Goal: Task Accomplishment & Management: Complete application form

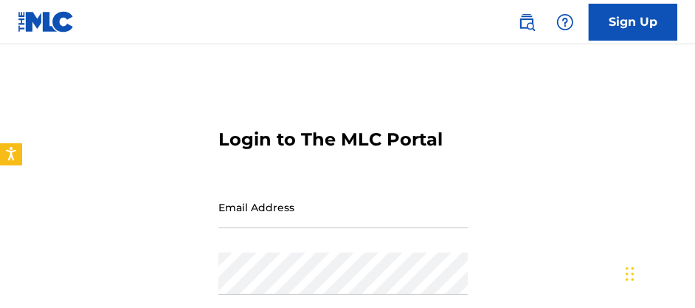
click at [333, 197] on input "Email Address" at bounding box center [342, 207] width 249 height 42
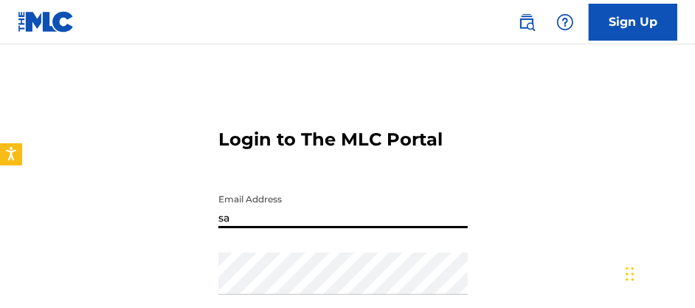
type input "[EMAIL_ADDRESS][DOMAIN_NAME]"
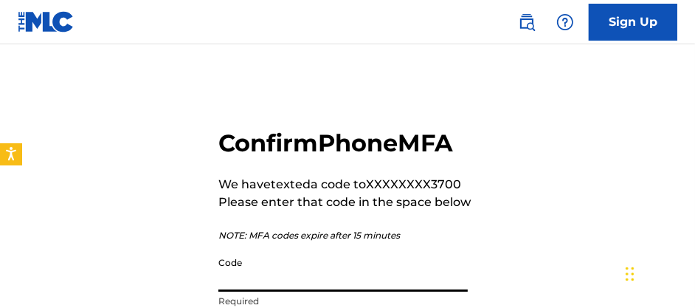
click at [386, 272] on input "Code" at bounding box center [342, 270] width 249 height 42
type input "941808"
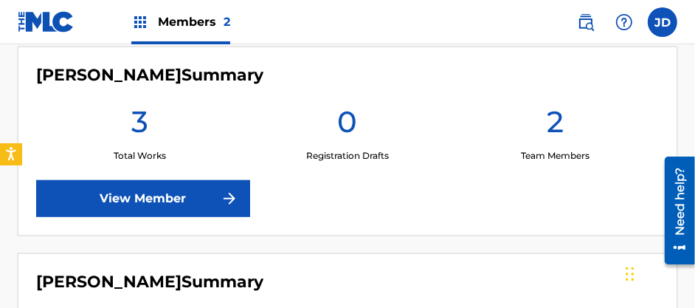
scroll to position [511, 0]
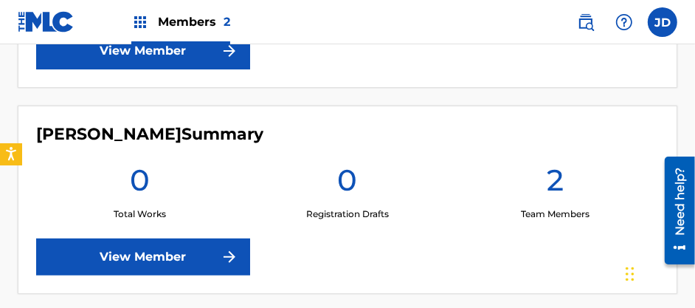
click at [144, 261] on link "View Member" at bounding box center [143, 256] width 214 height 37
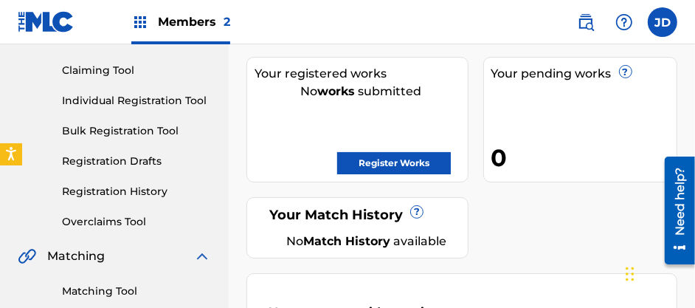
scroll to position [221, 0]
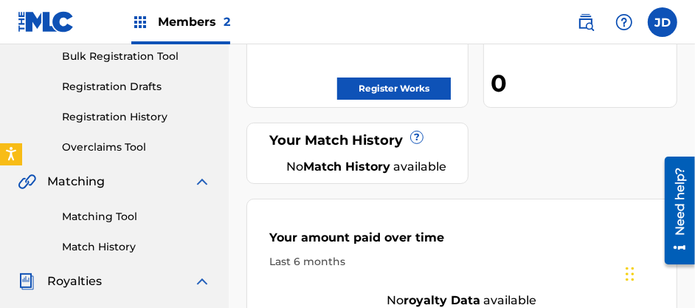
click at [119, 221] on link "Matching Tool" at bounding box center [136, 216] width 149 height 15
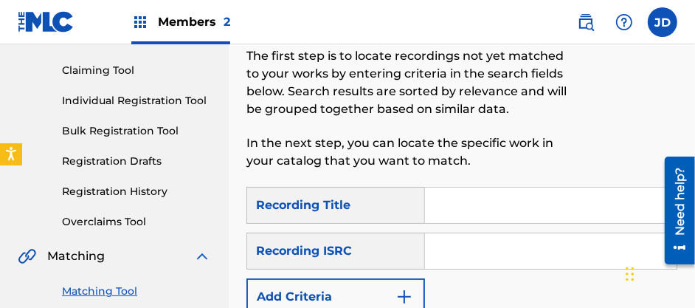
scroll to position [221, 0]
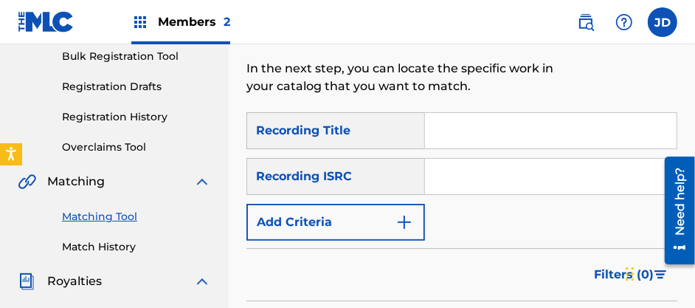
click at [461, 130] on input "Search Form" at bounding box center [550, 130] width 251 height 35
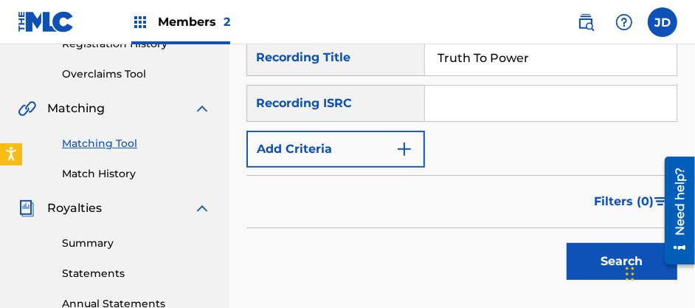
type input "Truth To Power"
click at [589, 253] on button "Search" at bounding box center [621, 261] width 111 height 37
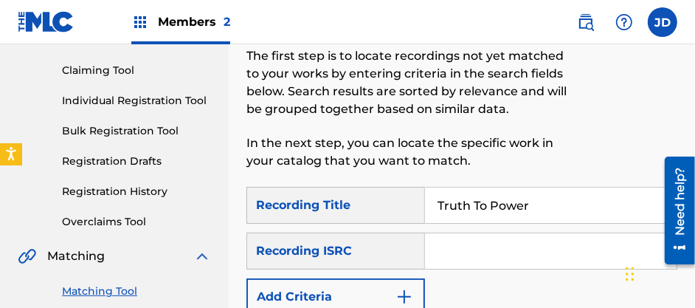
scroll to position [221, 0]
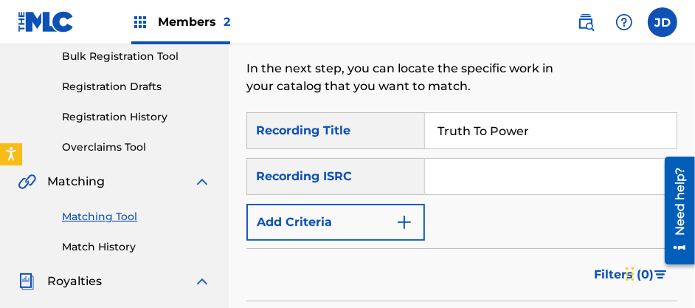
click at [350, 216] on button "Add Criteria" at bounding box center [335, 222] width 178 height 37
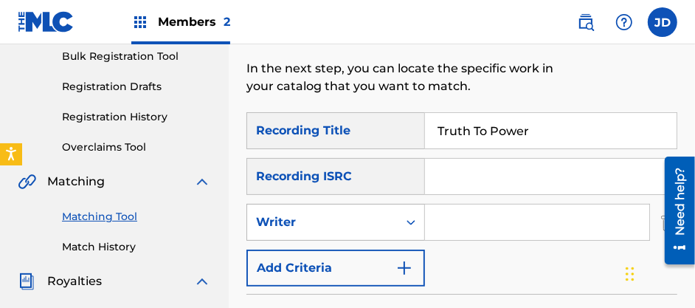
click at [407, 224] on icon "Search Form" at bounding box center [410, 222] width 15 height 15
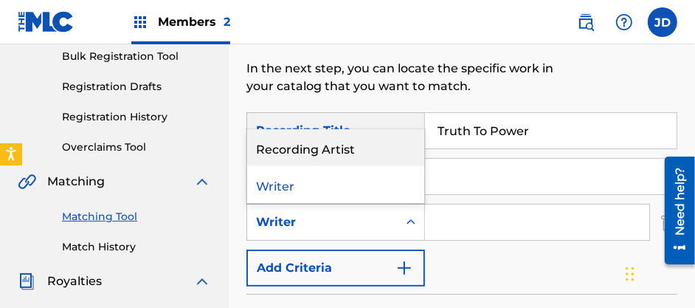
click at [364, 151] on div "Recording Artist" at bounding box center [335, 147] width 177 height 37
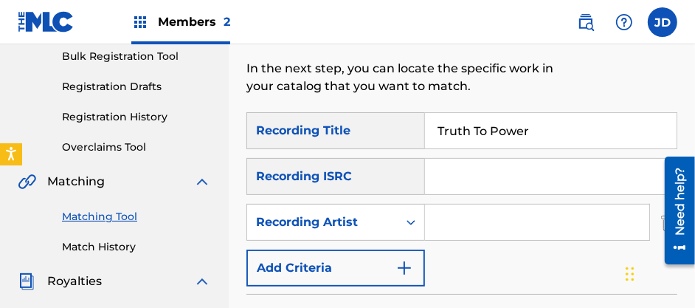
click at [479, 213] on input "Search Form" at bounding box center [537, 221] width 224 height 35
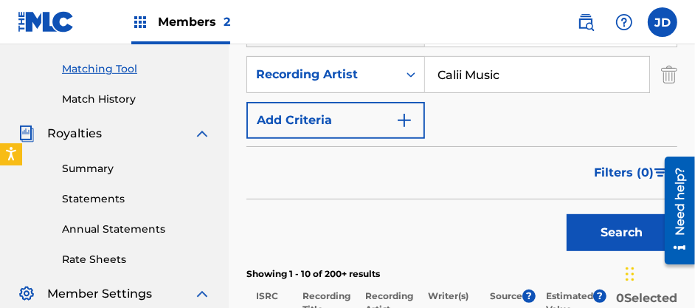
scroll to position [443, 0]
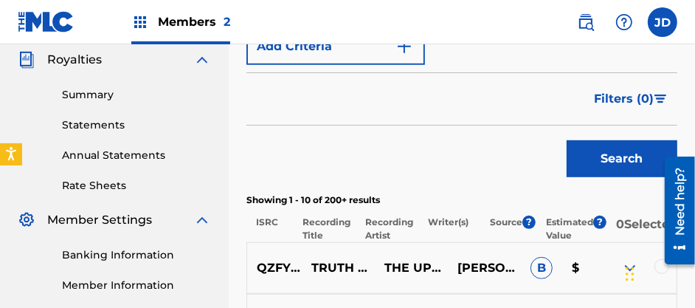
type input "Calii Music"
click at [599, 153] on button "Search" at bounding box center [621, 158] width 111 height 37
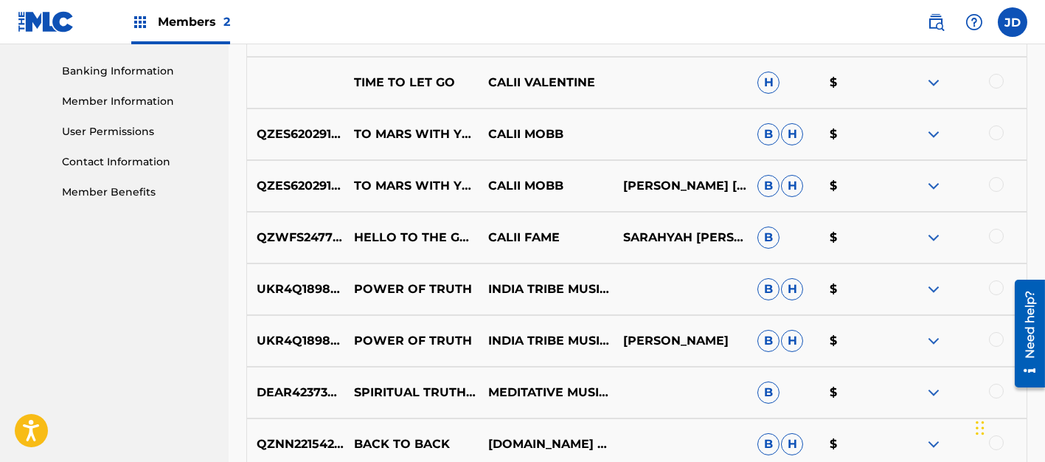
scroll to position [737, 0]
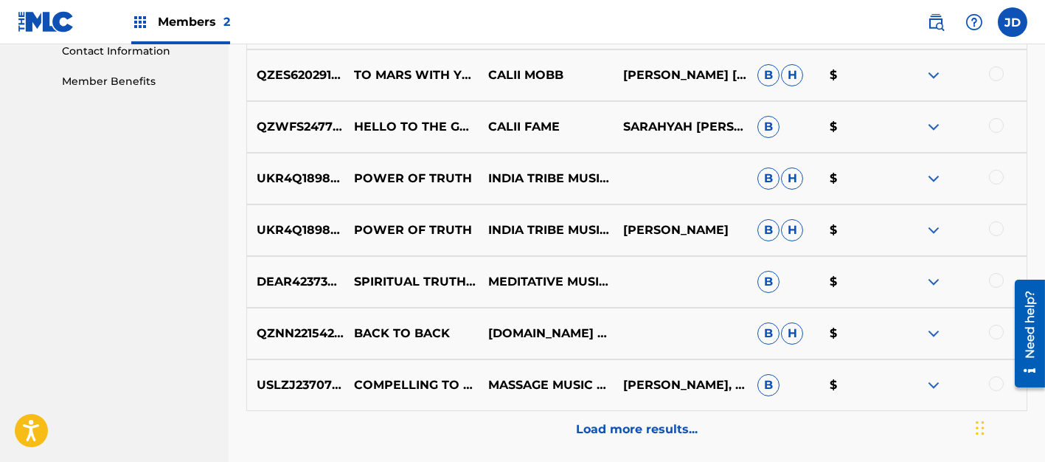
click at [647, 307] on p "Load more results..." at bounding box center [637, 429] width 122 height 18
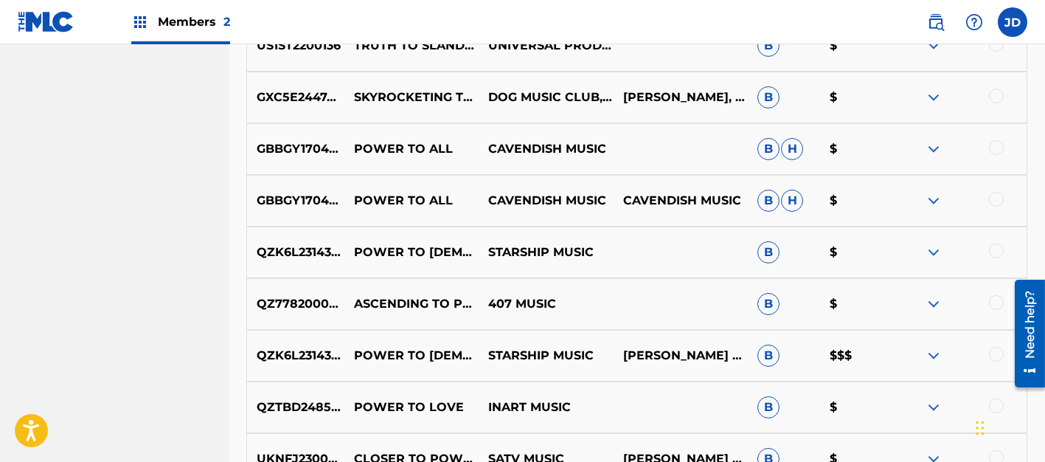
scroll to position [1290, 0]
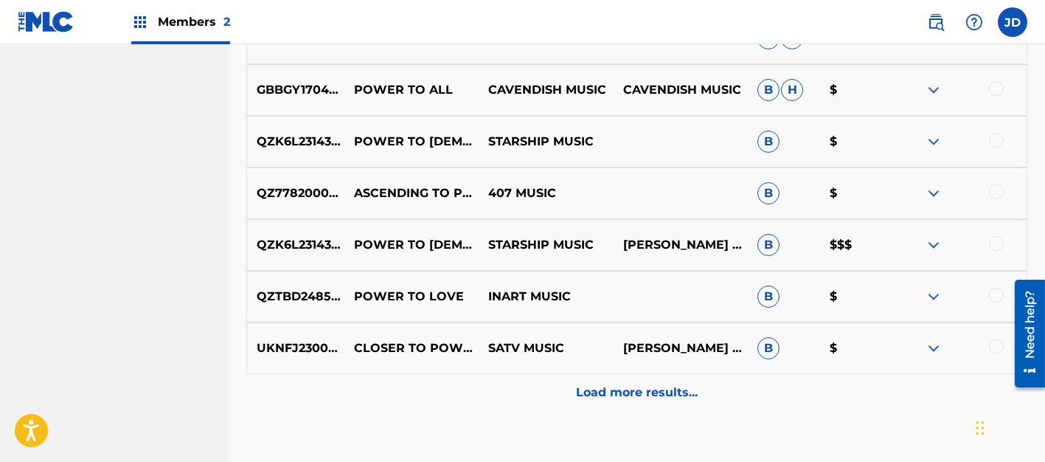
click at [615, 307] on p "Load more results..." at bounding box center [637, 393] width 122 height 18
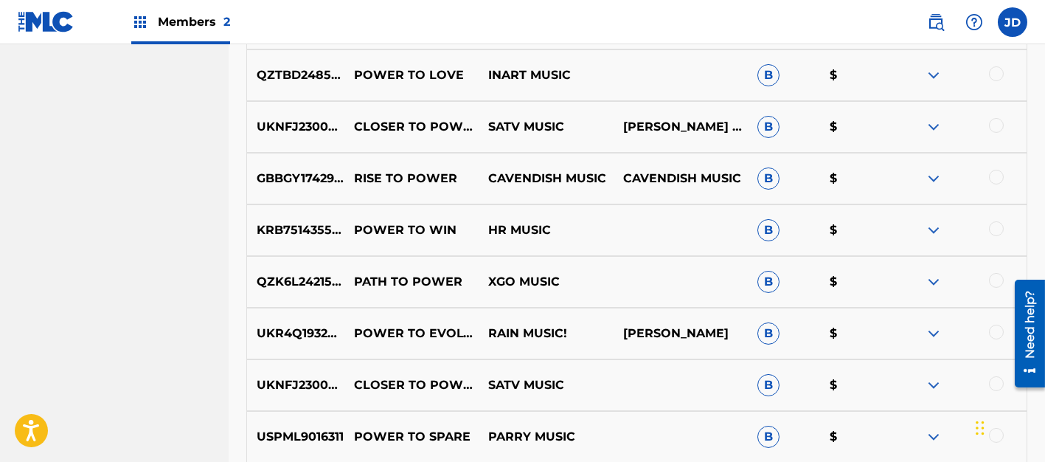
scroll to position [1843, 0]
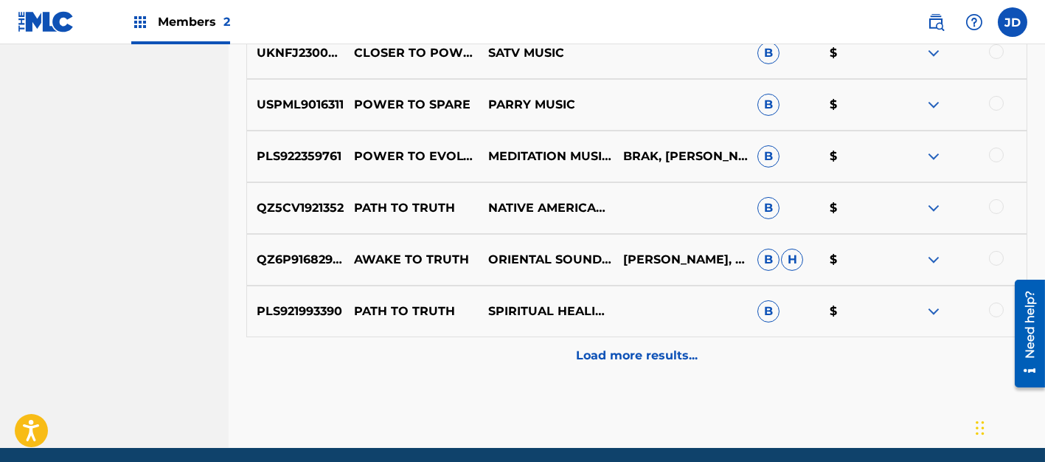
click at [617, 307] on p "Load more results..." at bounding box center [637, 356] width 122 height 18
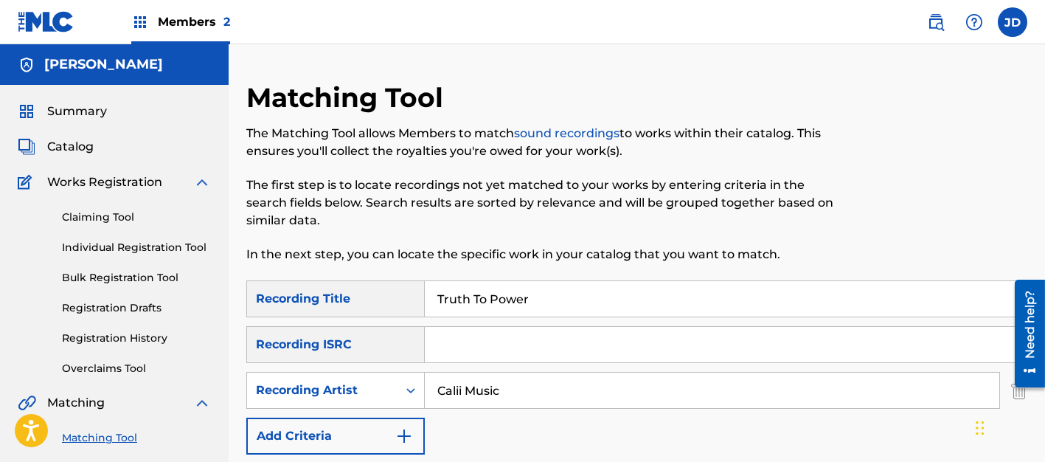
scroll to position [221, 0]
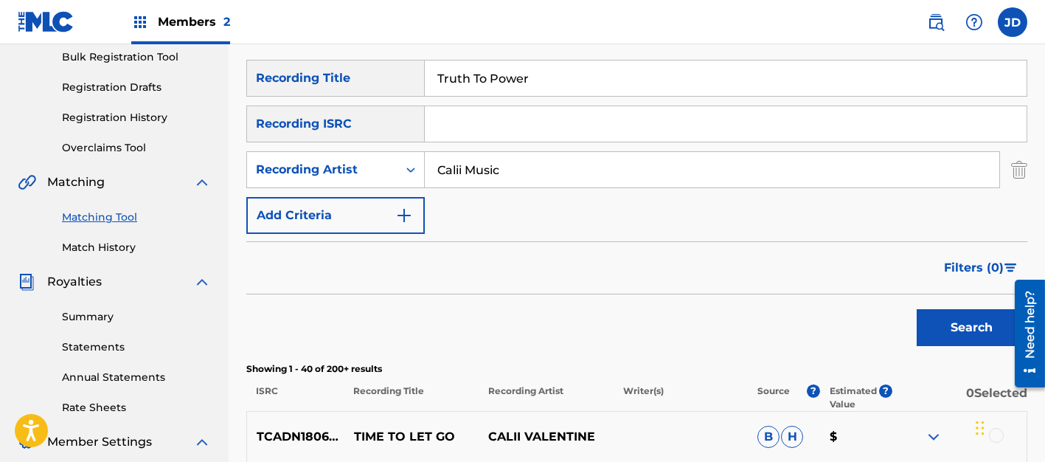
click at [579, 75] on input "Truth To Power" at bounding box center [726, 77] width 602 height 35
click at [580, 75] on input "Truth To Power" at bounding box center [726, 77] width 602 height 35
click at [694, 307] on button "Search" at bounding box center [972, 327] width 111 height 37
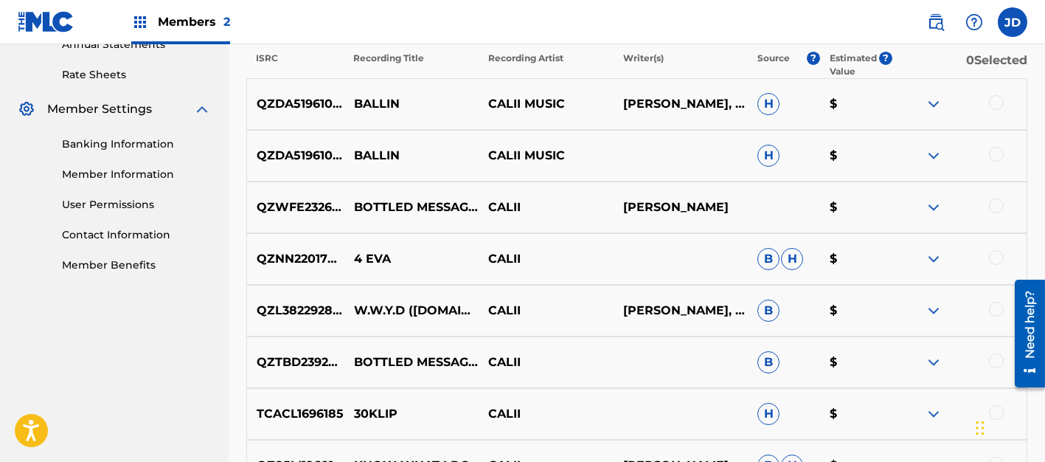
scroll to position [774, 0]
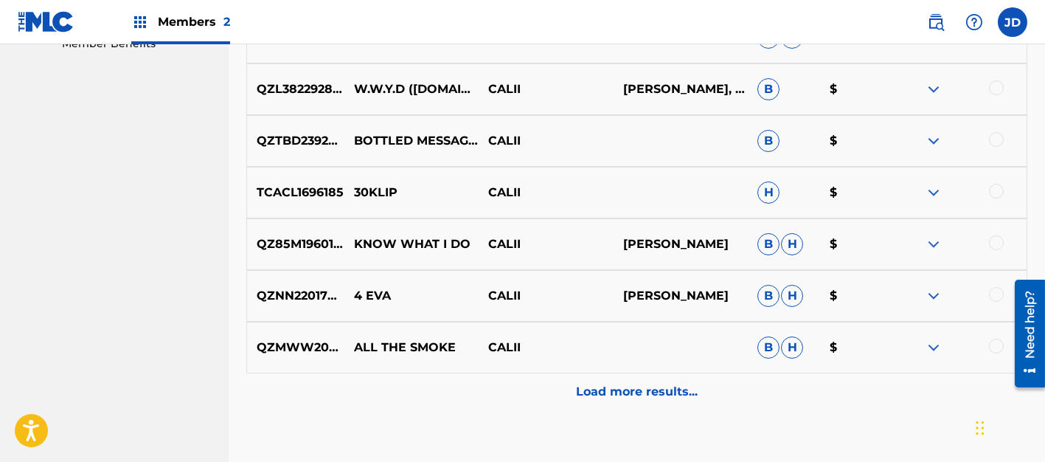
click at [649, 307] on div "Load more results..." at bounding box center [636, 391] width 781 height 37
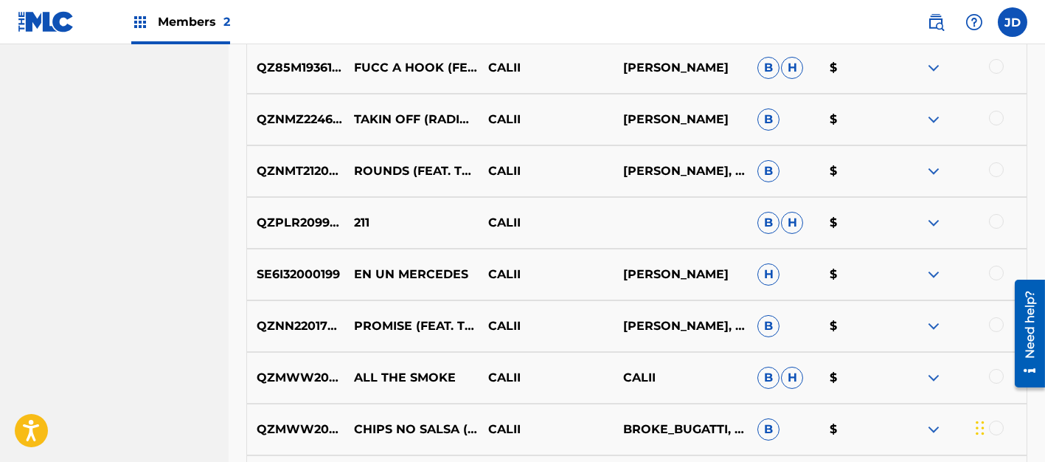
scroll to position [1383, 0]
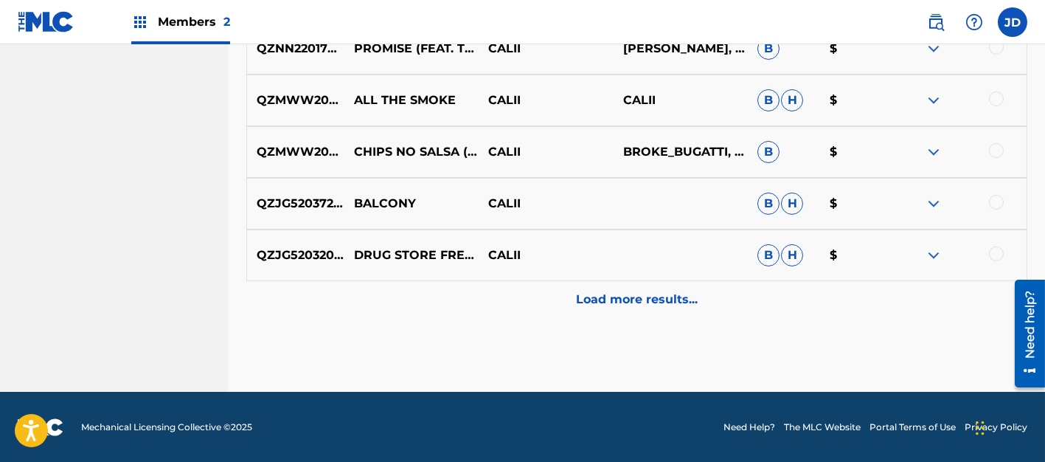
click at [659, 305] on p "Load more results..." at bounding box center [637, 300] width 122 height 18
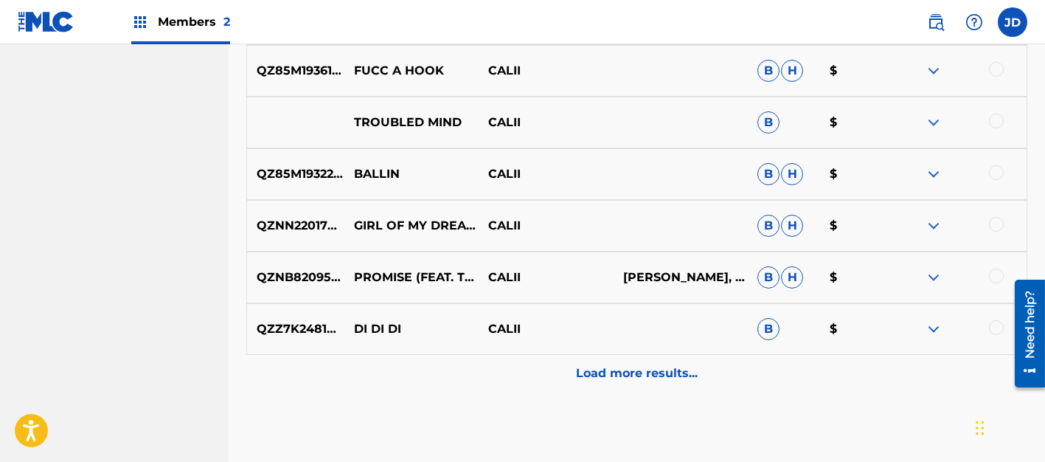
scroll to position [1899, 0]
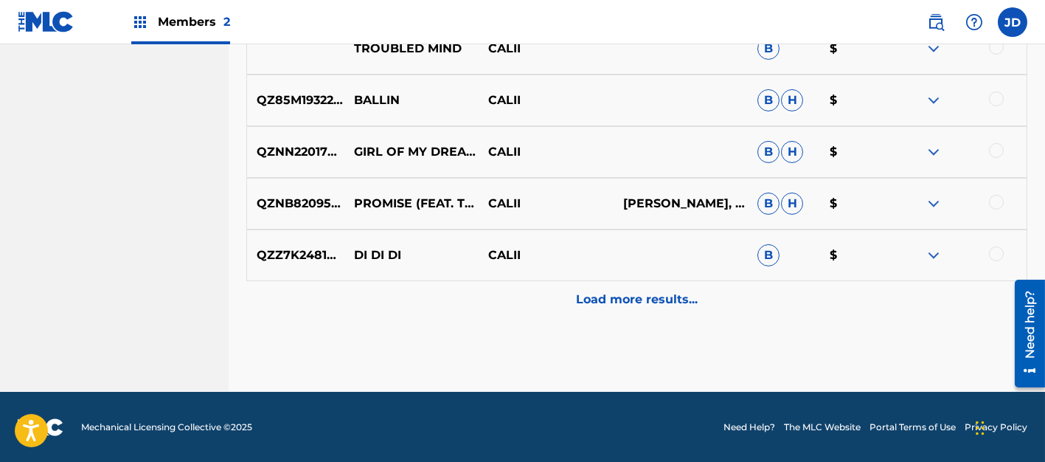
click at [648, 298] on p "Load more results..." at bounding box center [637, 300] width 122 height 18
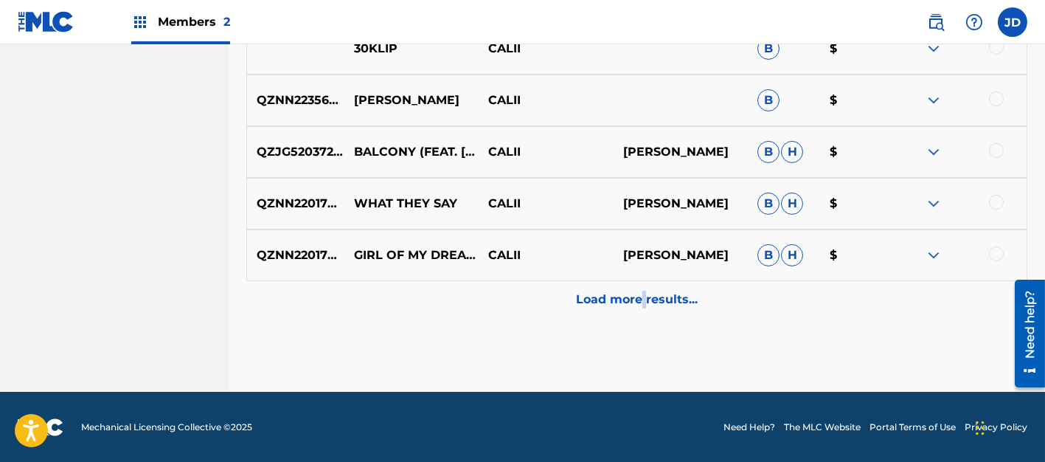
click at [642, 294] on p "Load more results..." at bounding box center [637, 300] width 122 height 18
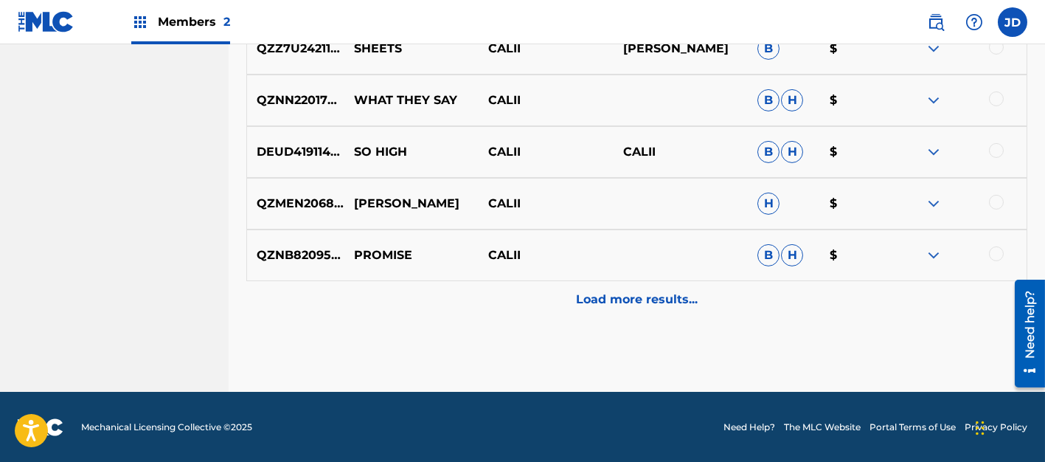
click at [642, 294] on p "Load more results..." at bounding box center [637, 300] width 122 height 18
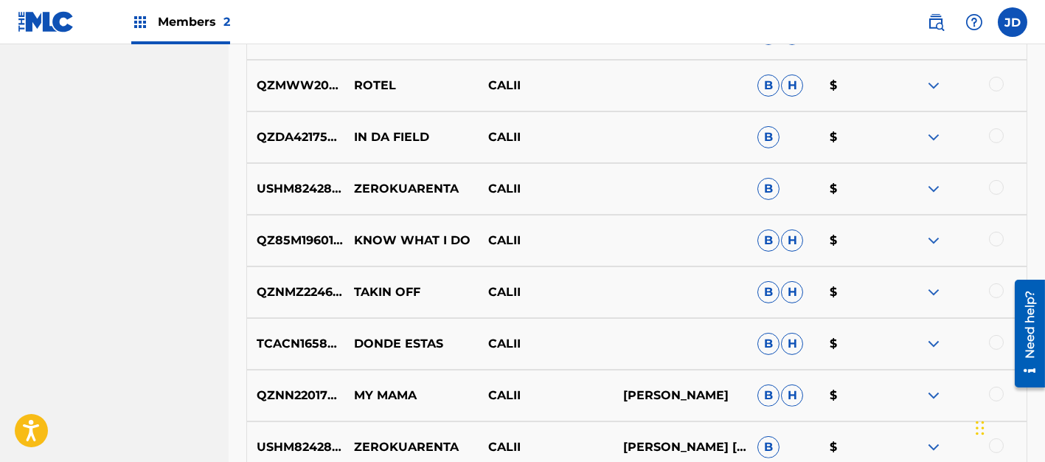
scroll to position [3263, 0]
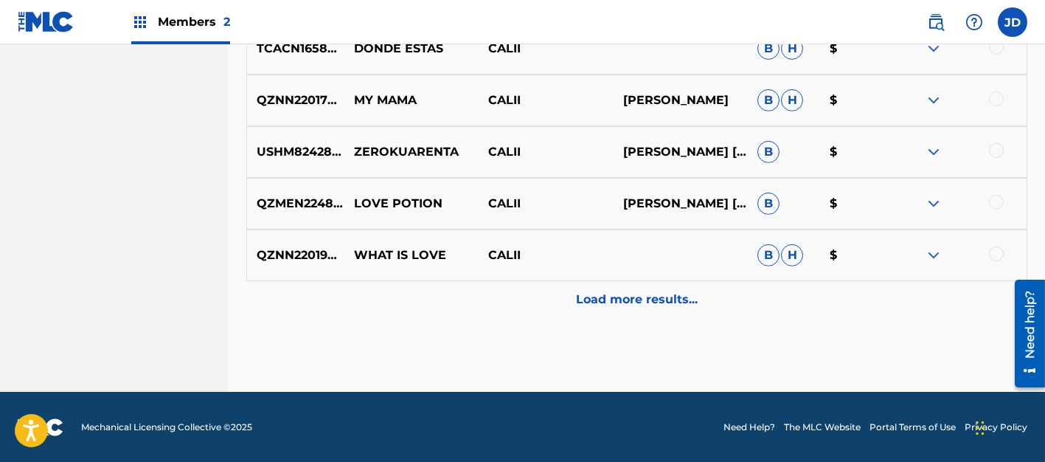
click at [645, 304] on p "Load more results..." at bounding box center [637, 300] width 122 height 18
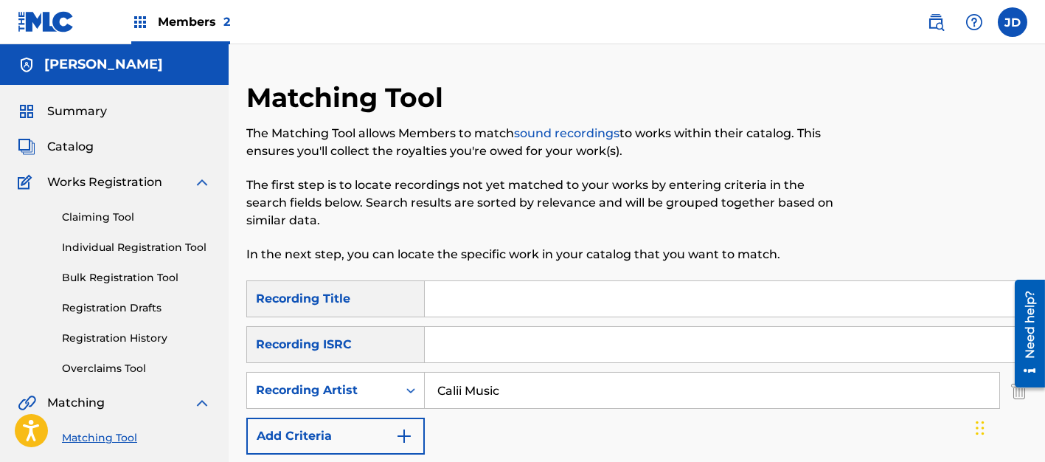
scroll to position [332, 0]
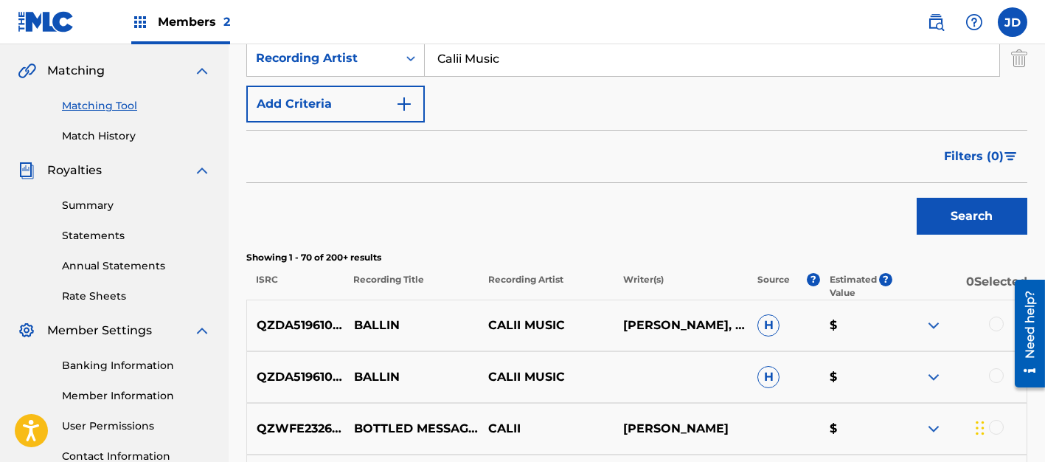
click at [694, 307] on span "H" at bounding box center [768, 325] width 22 height 22
click at [174, 22] on span "Members 2" at bounding box center [194, 21] width 72 height 17
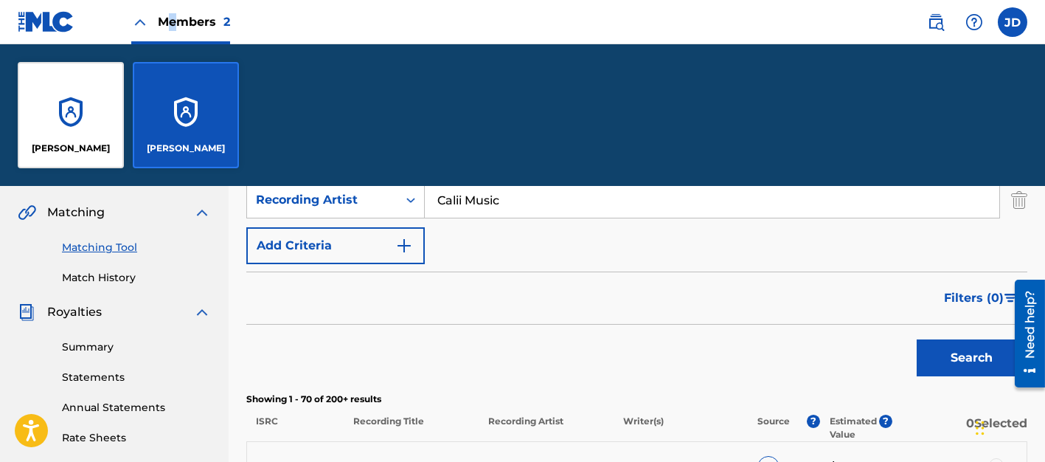
scroll to position [473, 0]
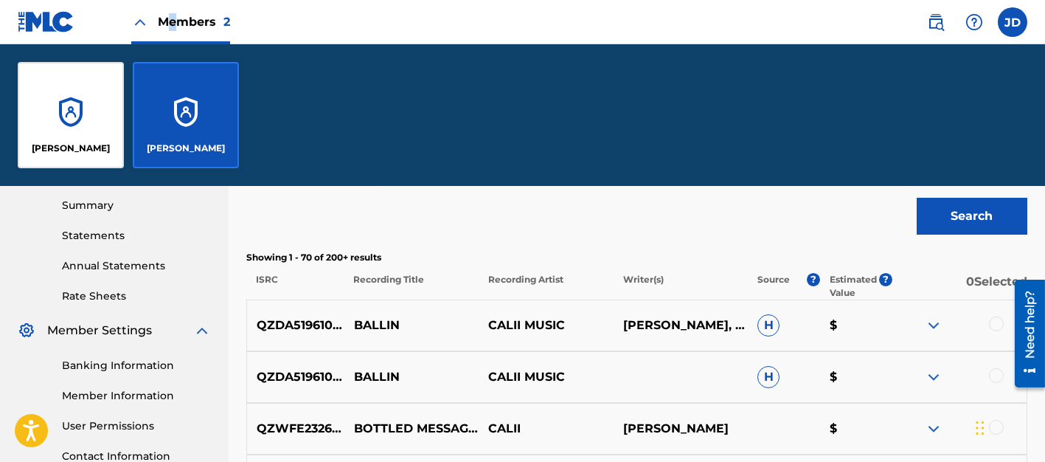
click at [89, 103] on div "[PERSON_NAME]" at bounding box center [71, 115] width 106 height 106
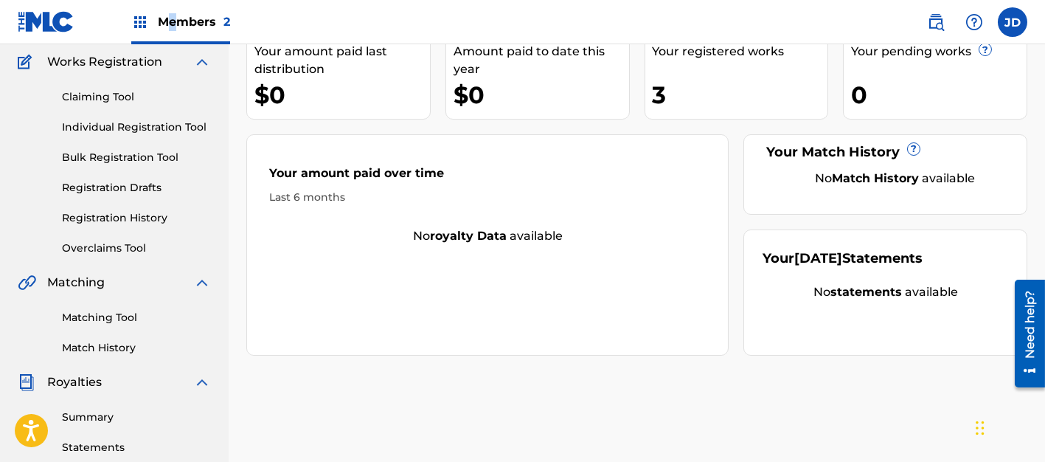
scroll to position [10, 0]
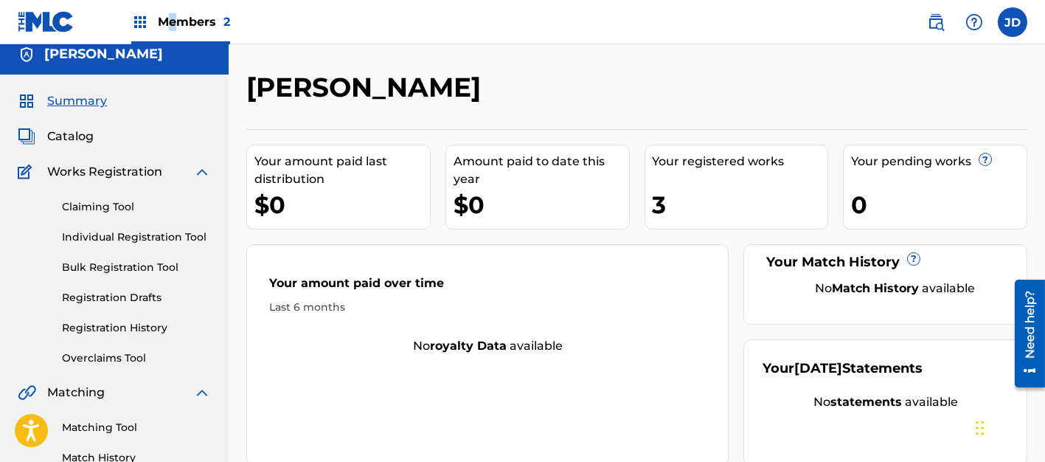
click at [82, 133] on span "Catalog" at bounding box center [70, 137] width 46 height 18
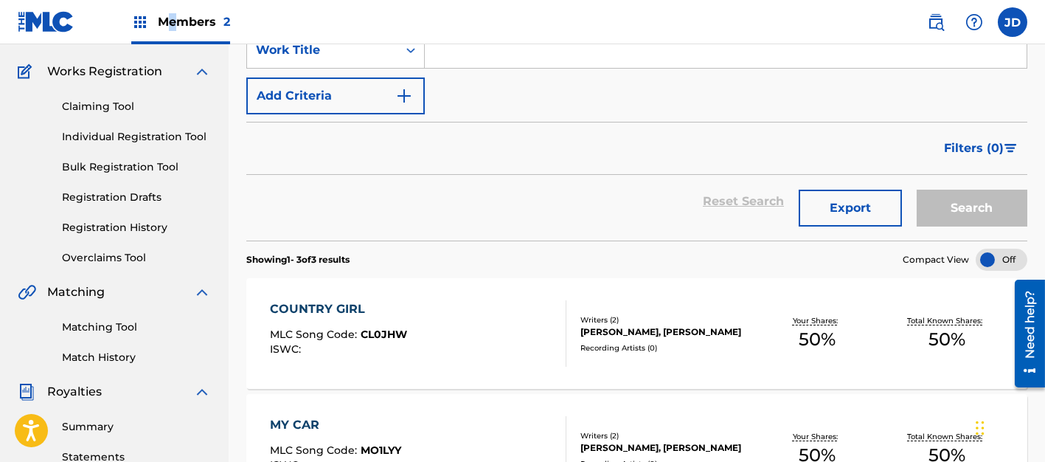
scroll to position [221, 0]
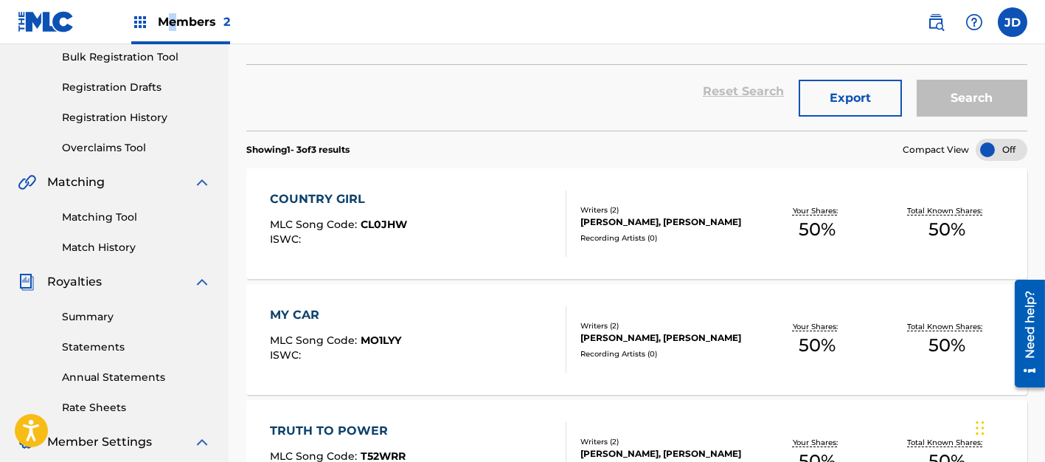
click at [412, 235] on div "COUNTRY GIRL MLC Song Code : CL0JHW ISWC :" at bounding box center [418, 223] width 296 height 66
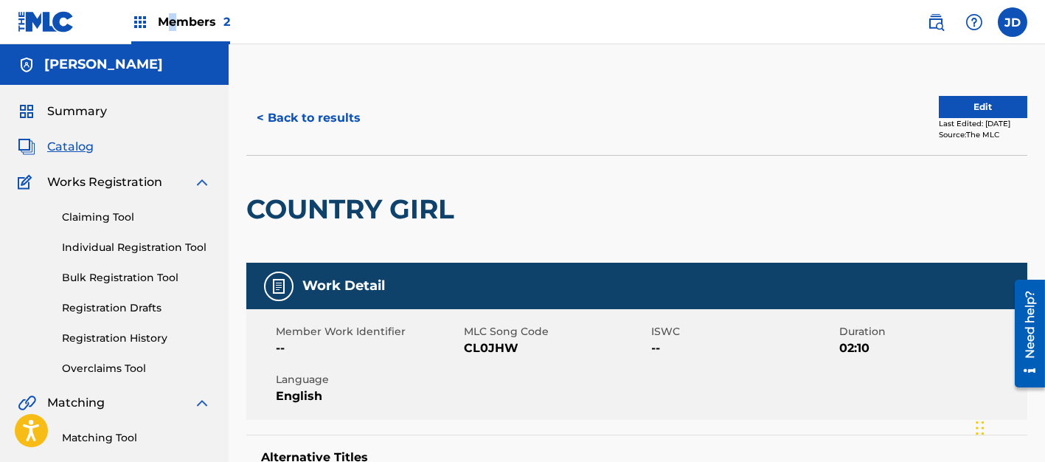
scroll to position [221, 0]
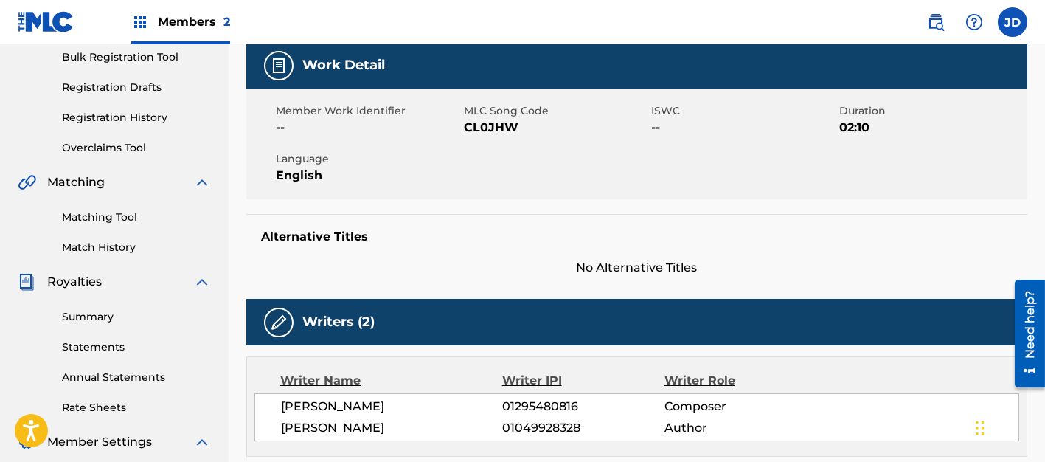
click at [654, 120] on span "--" at bounding box center [744, 128] width 184 height 18
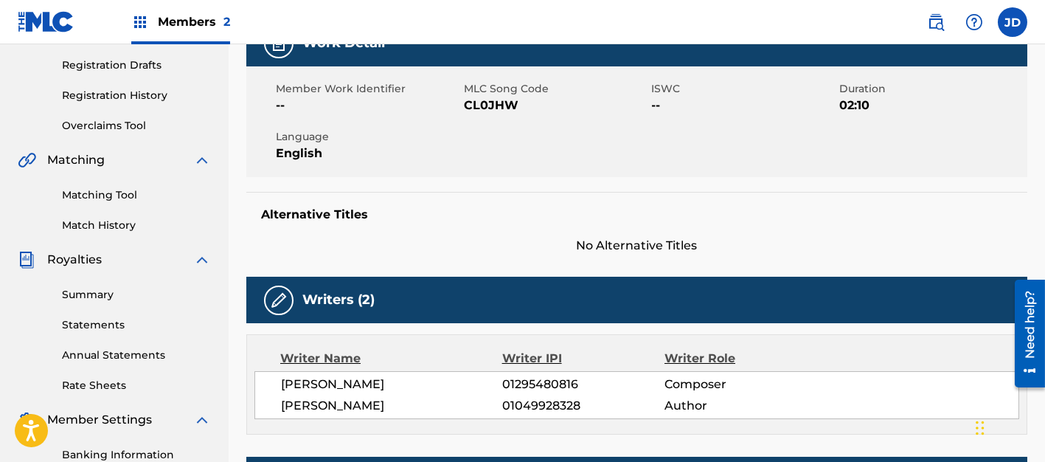
scroll to position [132, 0]
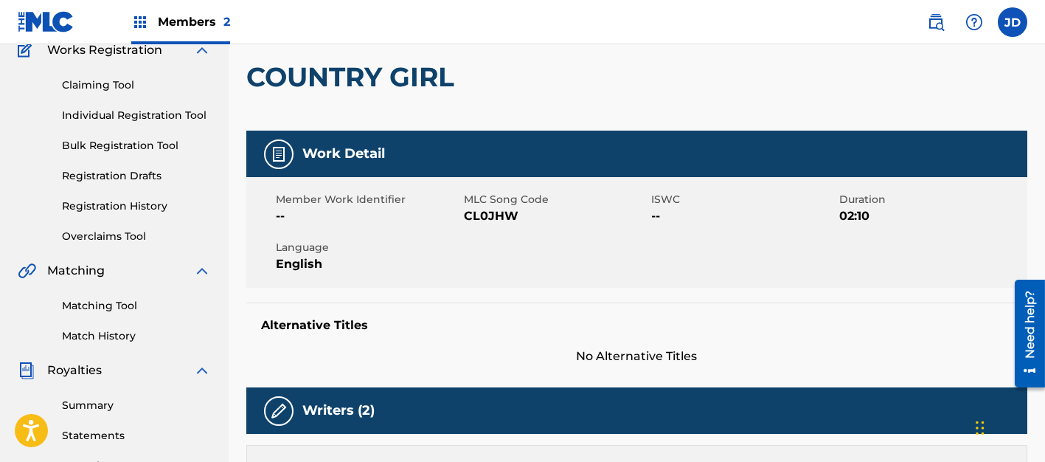
click at [271, 153] on img at bounding box center [279, 154] width 18 height 18
click at [280, 307] on img at bounding box center [279, 411] width 18 height 18
click at [694, 25] on label at bounding box center [1013, 22] width 30 height 30
click at [694, 22] on input "[PERSON_NAME] [EMAIL_ADDRESS][DOMAIN_NAME] Notification Preferences Profile Log…" at bounding box center [1013, 22] width 0 height 0
click at [671, 90] on div "COUNTRY GIRL" at bounding box center [636, 77] width 781 height 108
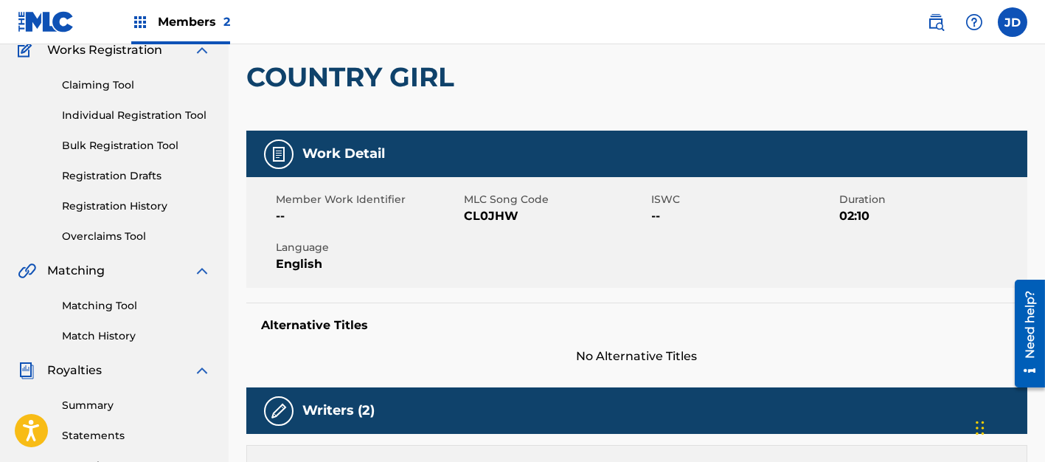
click at [694, 14] on img at bounding box center [974, 22] width 18 height 18
click at [694, 57] on link "Contact us" at bounding box center [974, 72] width 125 height 35
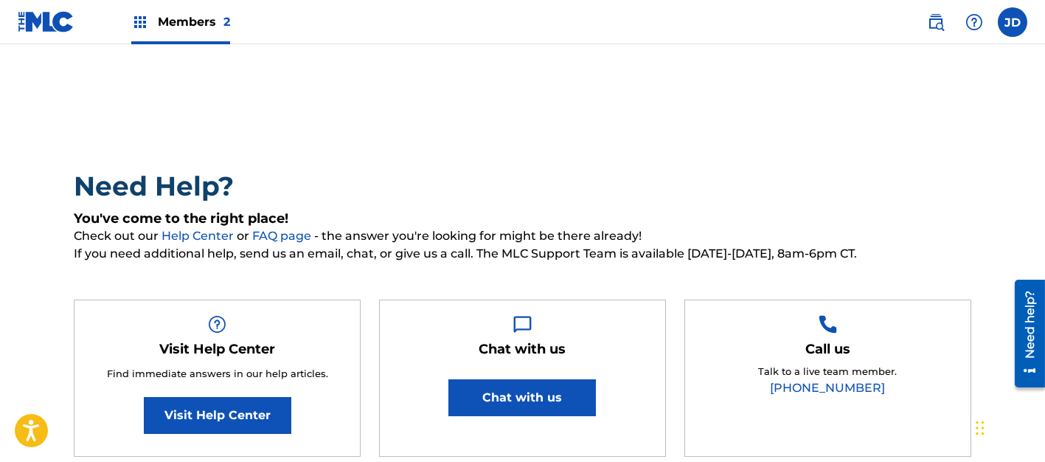
click at [694, 307] on link "[PHONE_NUMBER]" at bounding box center [827, 388] width 115 height 14
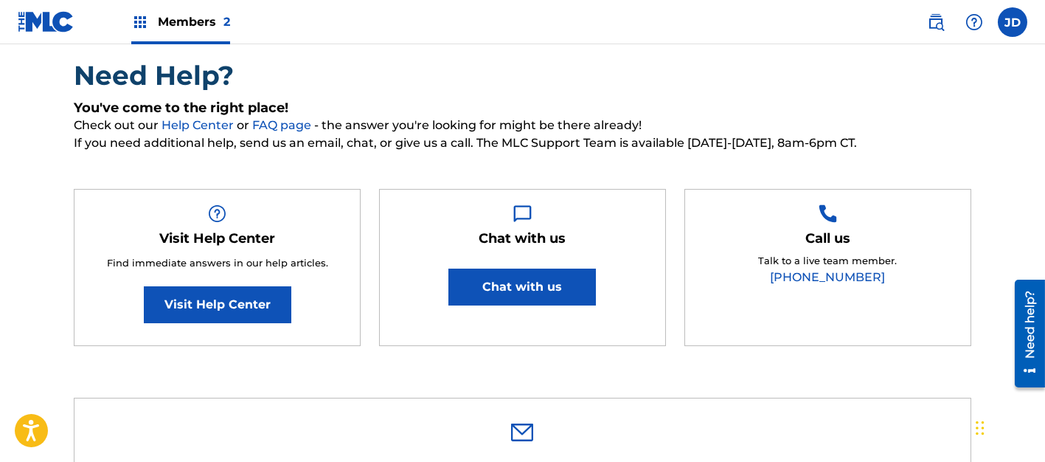
type input "[PERSON_NAME]"
type input "Desile"
type input "[EMAIL_ADDRESS][DOMAIN_NAME]"
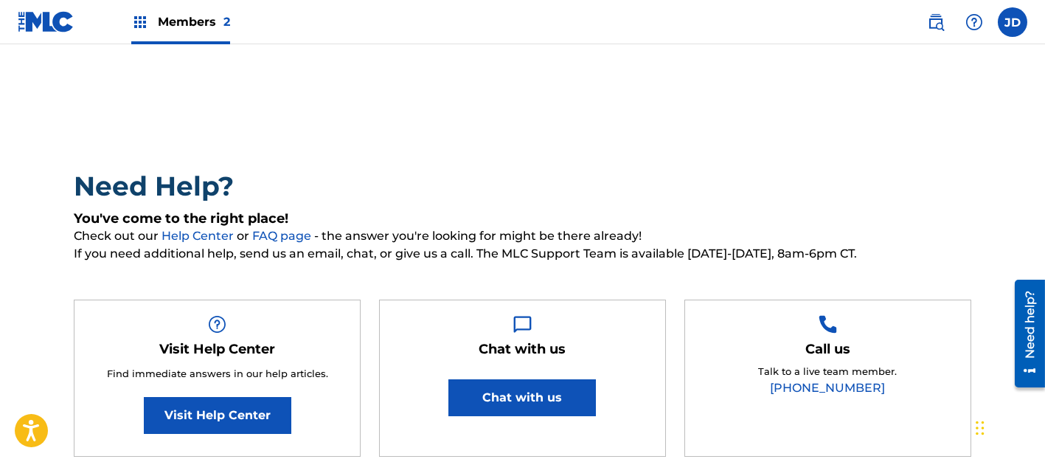
click at [159, 24] on span "Members 2" at bounding box center [194, 21] width 72 height 17
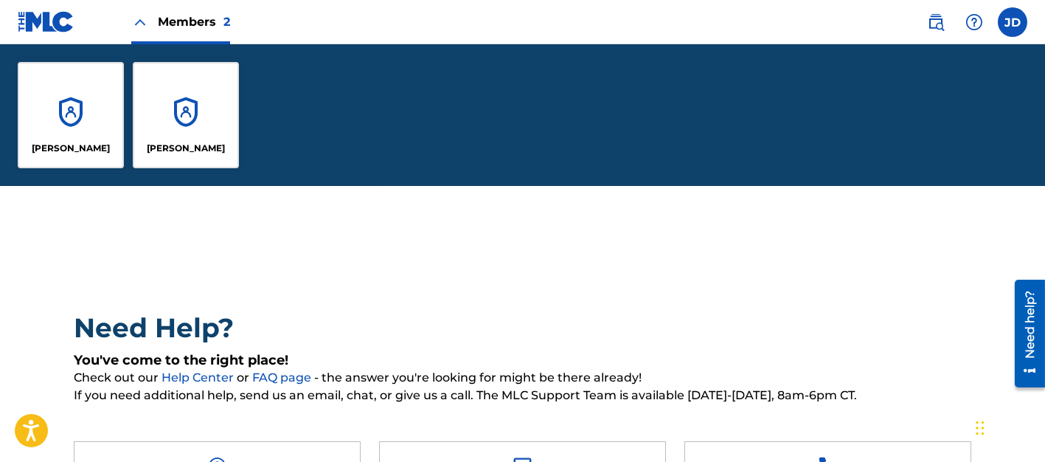
click at [217, 123] on div "[PERSON_NAME]" at bounding box center [186, 115] width 106 height 106
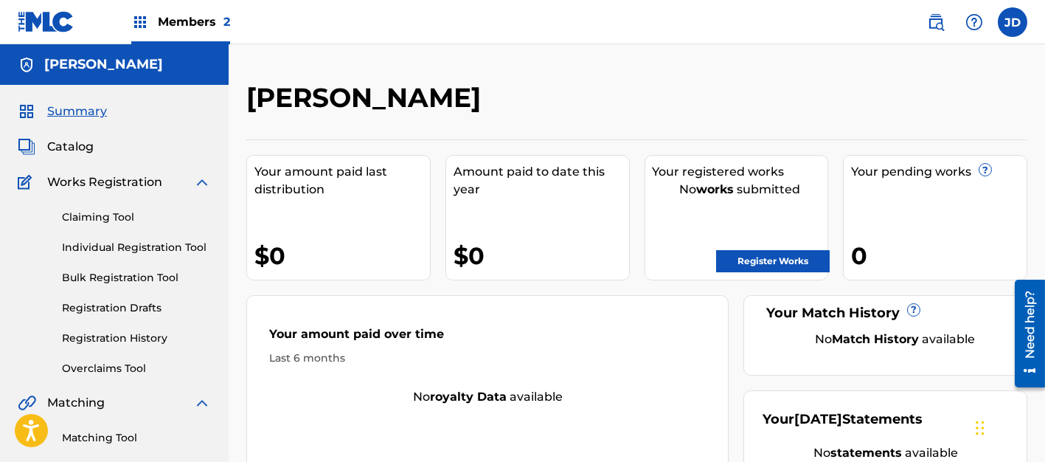
scroll to position [111, 0]
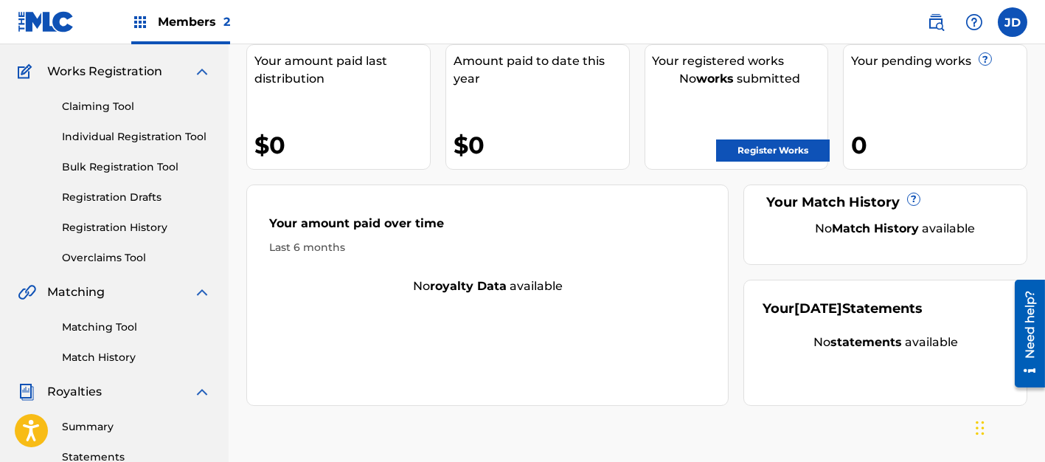
click at [122, 307] on link "Matching Tool" at bounding box center [136, 326] width 149 height 15
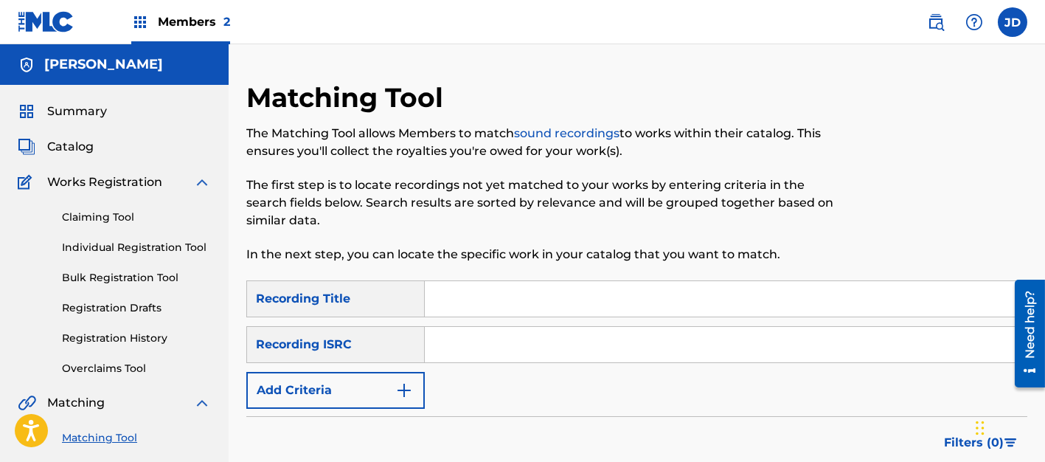
click at [504, 294] on input "Search Form" at bounding box center [726, 298] width 602 height 35
click at [121, 204] on div "Claiming Tool Individual Registration Tool Bulk Registration Tool Registration …" at bounding box center [114, 283] width 193 height 185
click at [122, 216] on link "Claiming Tool" at bounding box center [136, 216] width 149 height 15
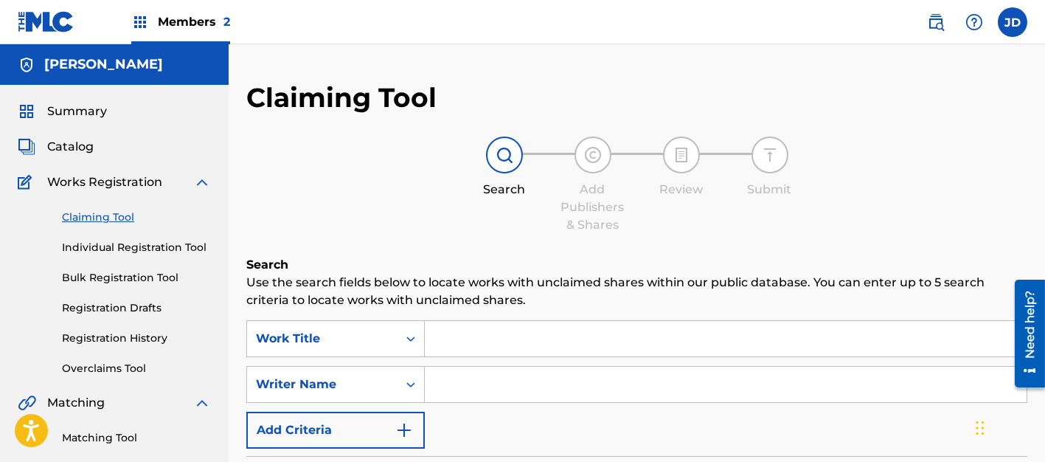
click at [453, 307] on input "Search Form" at bounding box center [726, 338] width 602 height 35
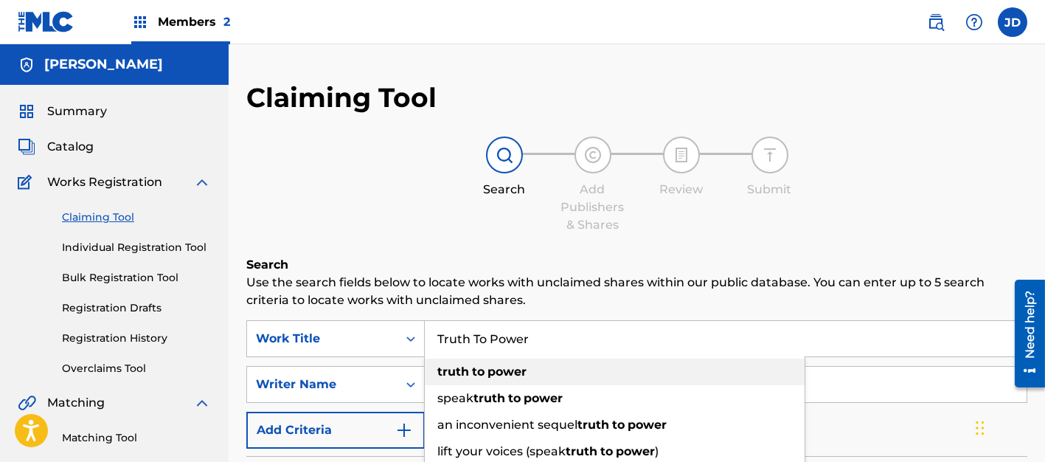
drag, startPoint x: 488, startPoint y: 372, endPoint x: 476, endPoint y: 369, distance: 12.2
click at [488, 307] on div "truth to power" at bounding box center [615, 371] width 380 height 27
type input "truth to power"
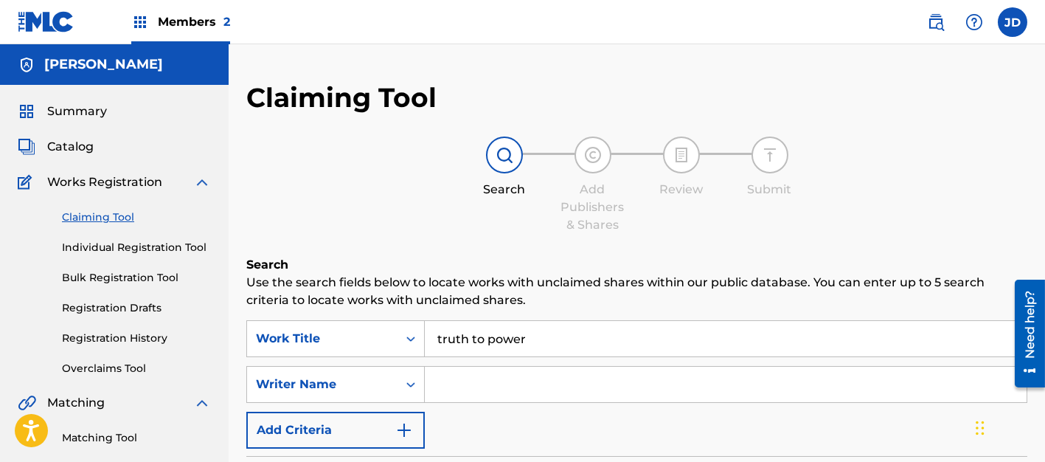
click at [466, 307] on input "Search Form" at bounding box center [726, 384] width 602 height 35
type input "[PERSON_NAME]"
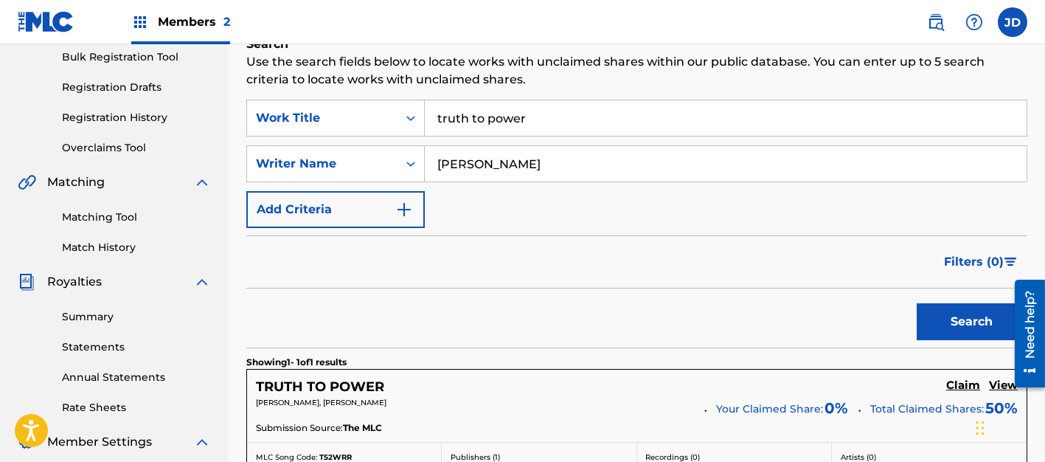
scroll to position [332, 0]
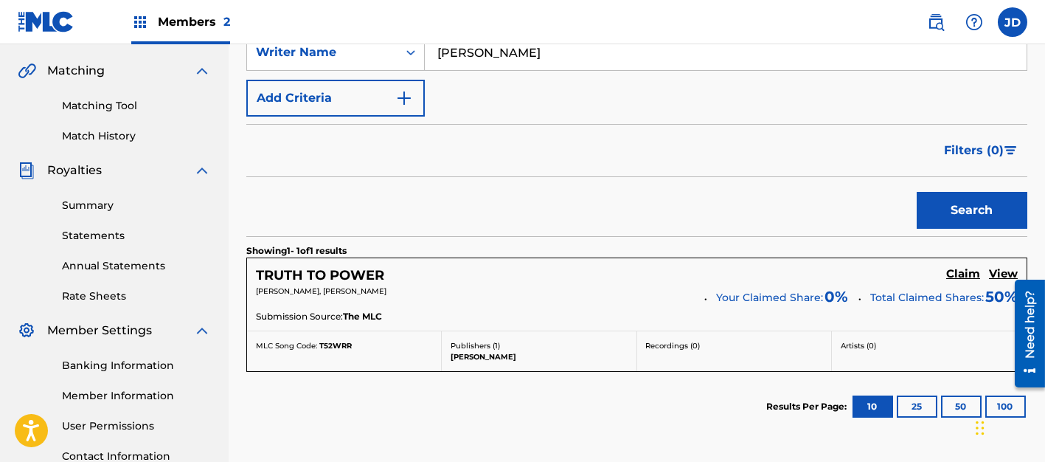
click at [694, 268] on h5 "Claim" at bounding box center [963, 274] width 34 height 14
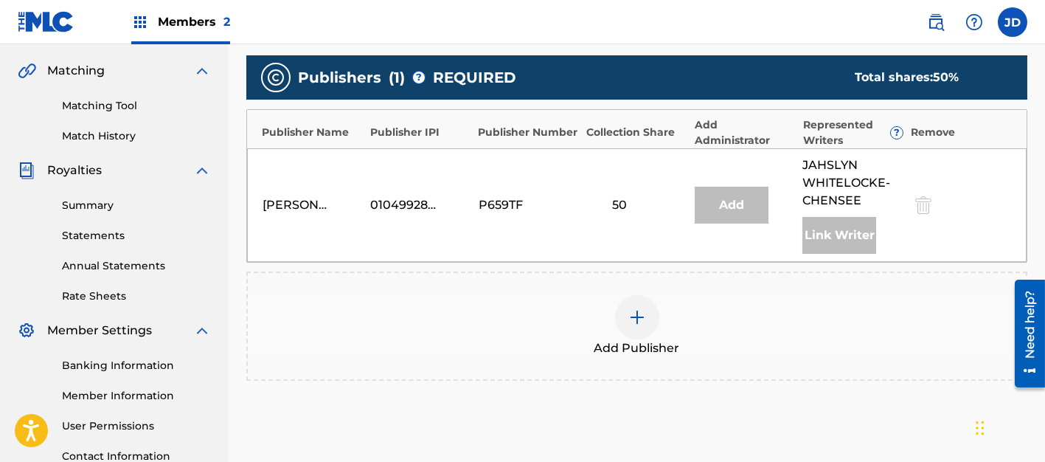
click at [621, 305] on div at bounding box center [637, 317] width 44 height 44
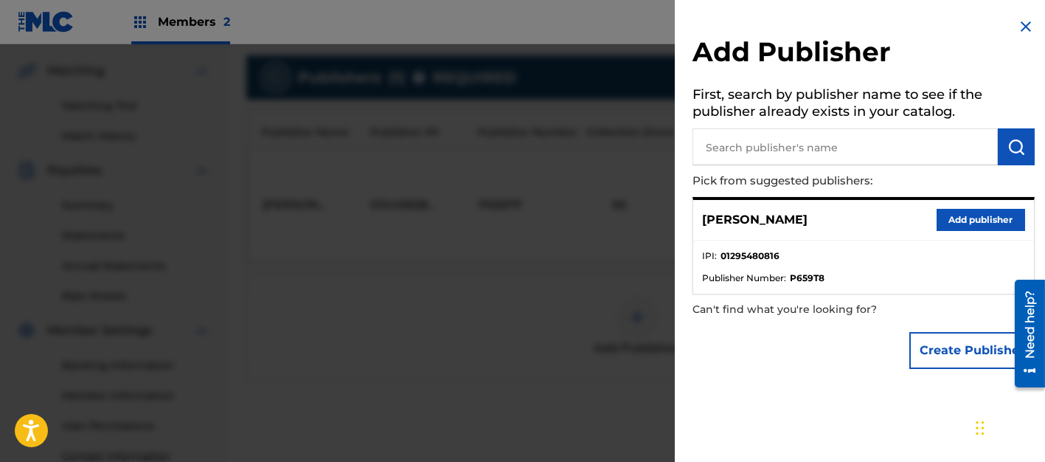
click at [694, 225] on button "Add publisher" at bounding box center [981, 220] width 89 height 22
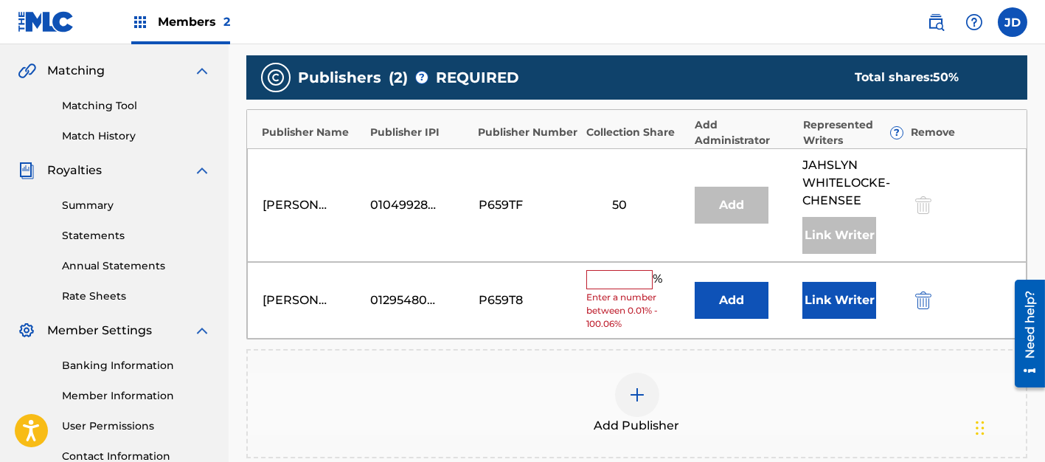
click at [621, 271] on input "text" at bounding box center [619, 279] width 66 height 19
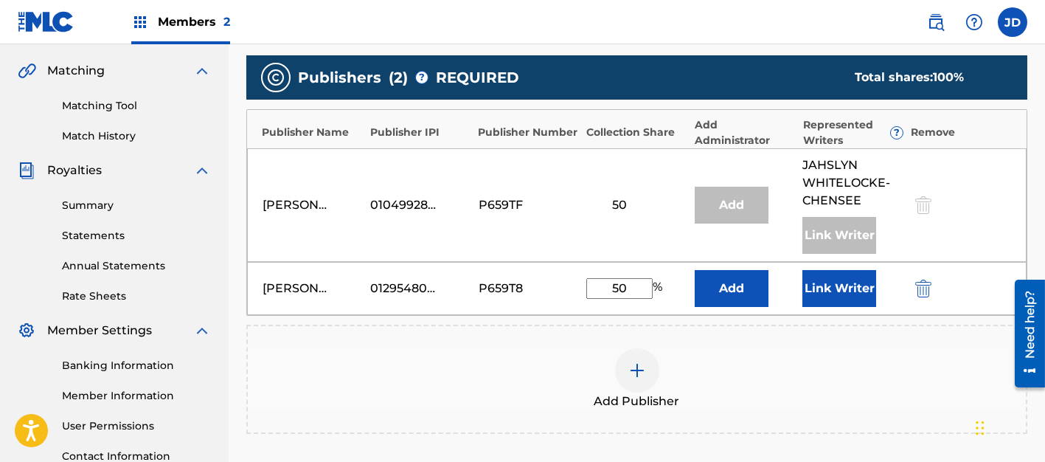
type input "50"
click at [694, 307] on div "Add Publisher" at bounding box center [637, 379] width 778 height 62
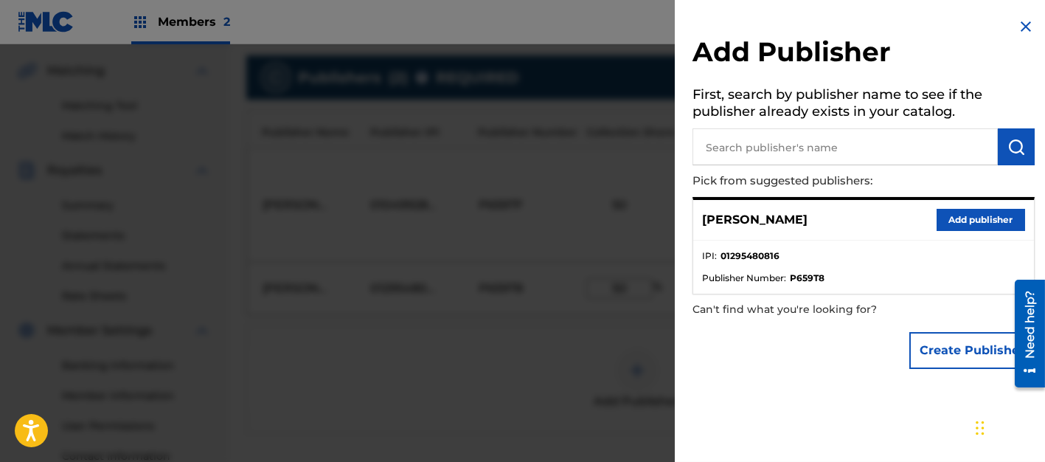
click at [578, 307] on div at bounding box center [522, 275] width 1045 height 462
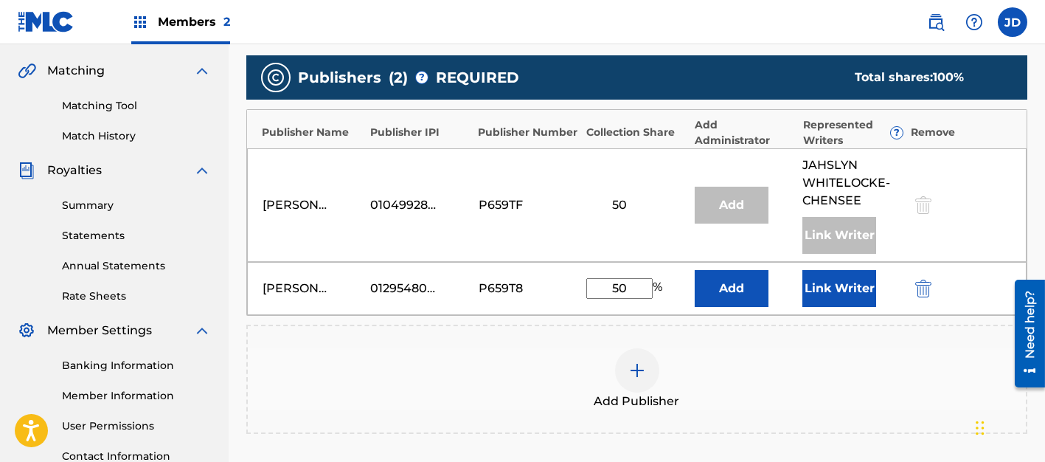
click at [694, 275] on button "Add" at bounding box center [732, 288] width 74 height 37
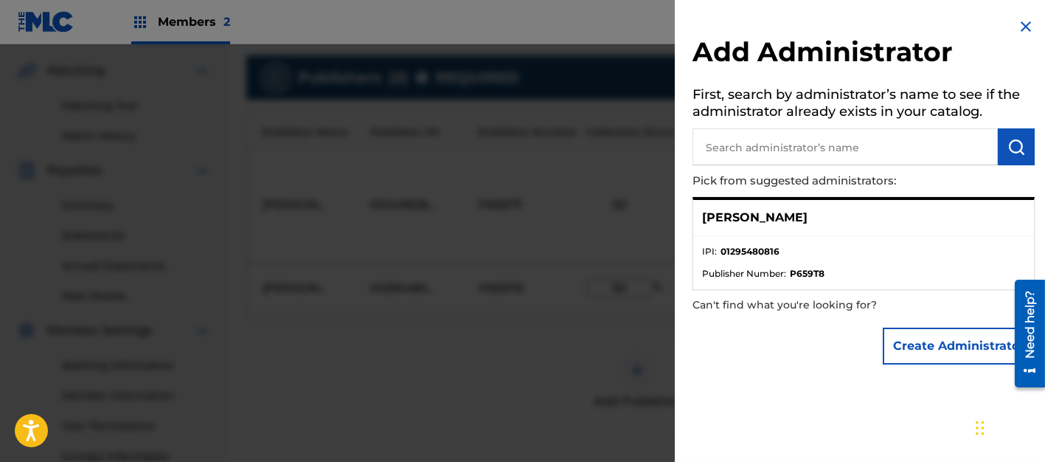
click at [615, 302] on div at bounding box center [522, 275] width 1045 height 462
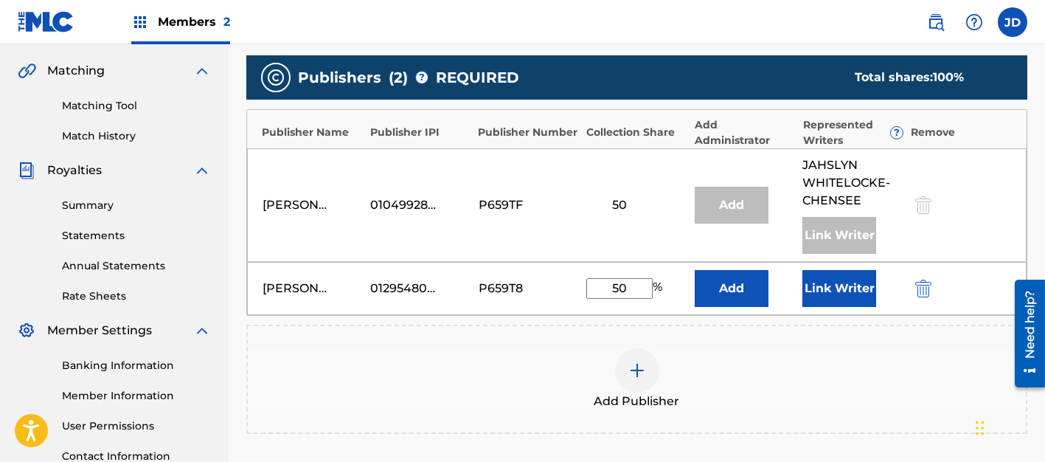
click at [694, 307] on div "Add Publisher" at bounding box center [637, 379] width 778 height 62
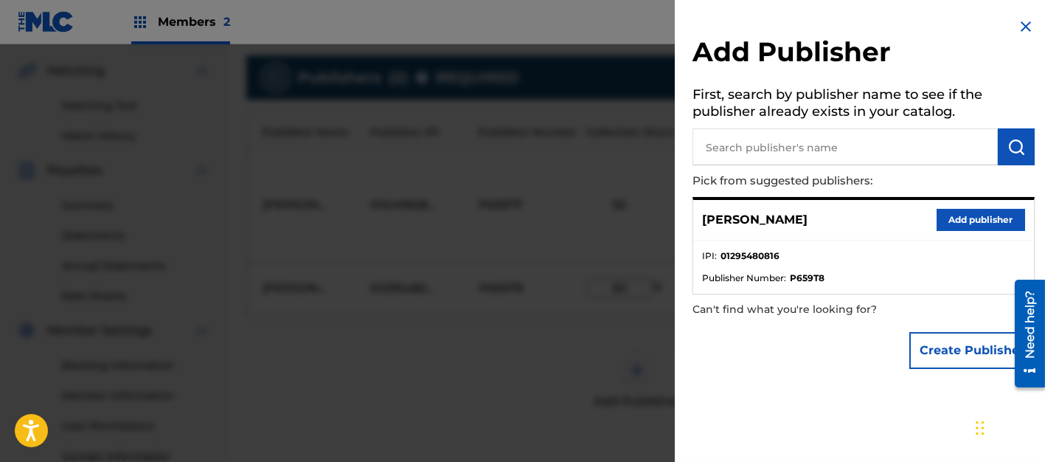
click at [406, 307] on div at bounding box center [522, 275] width 1045 height 462
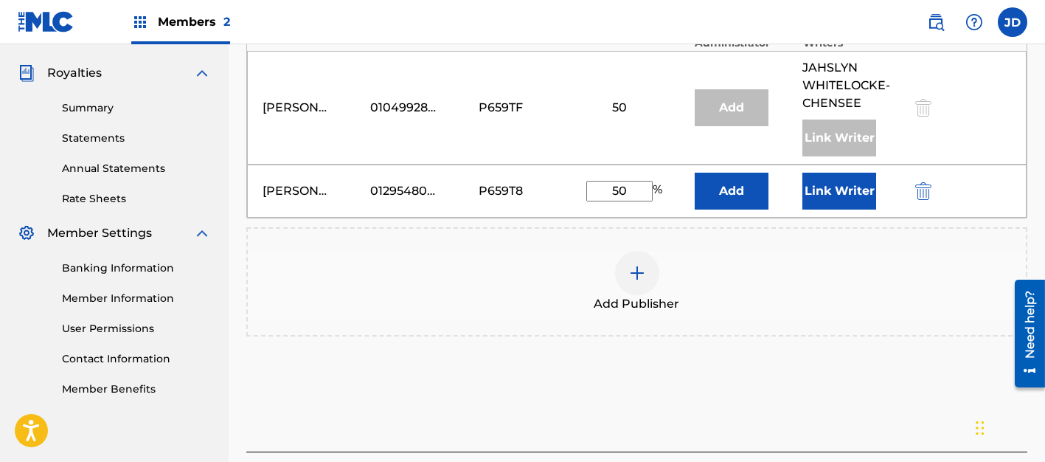
scroll to position [539, 0]
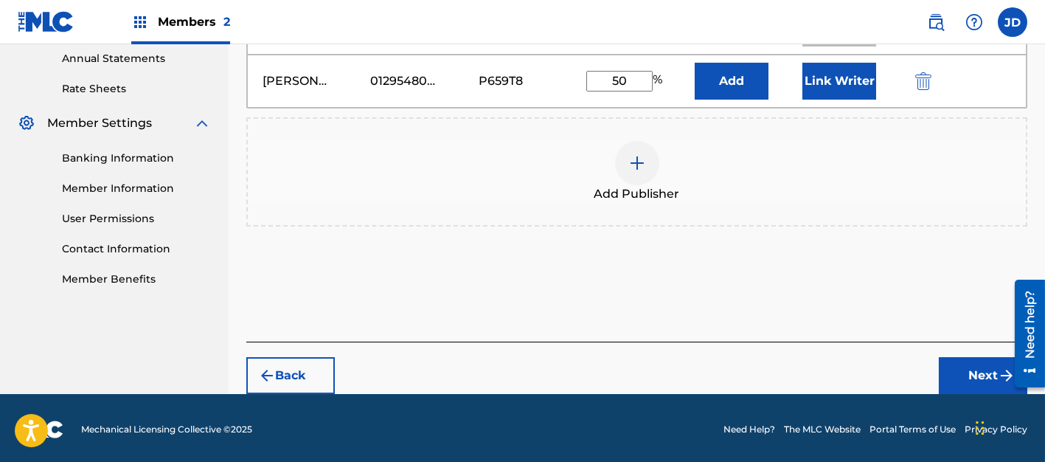
click at [694, 307] on button "Next" at bounding box center [983, 375] width 89 height 37
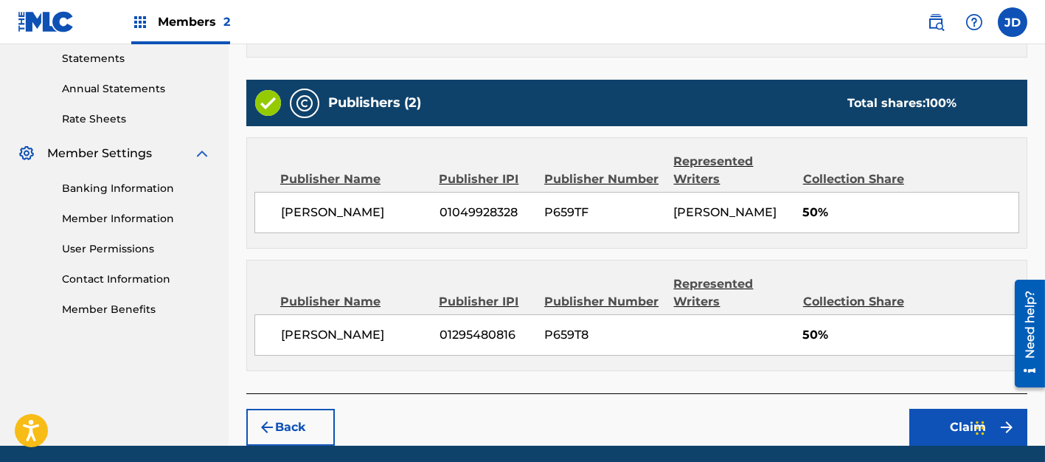
scroll to position [596, 0]
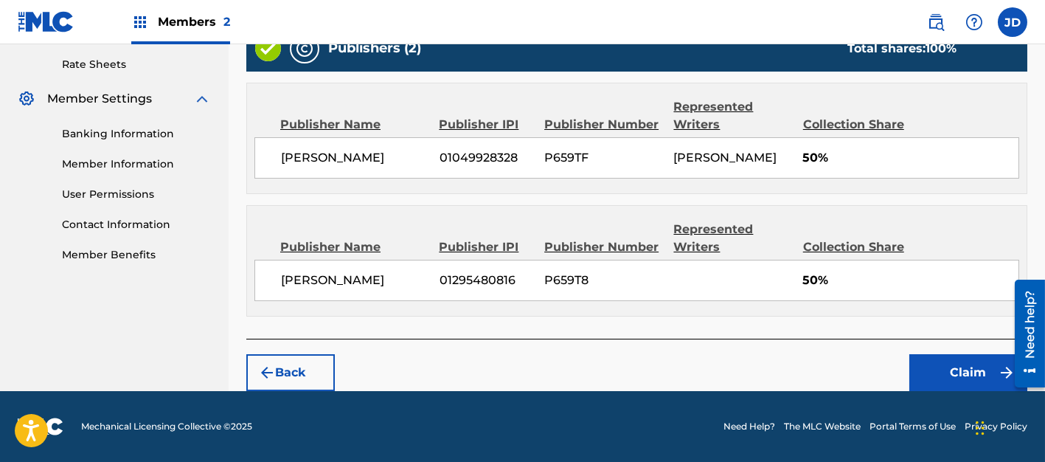
click at [694, 307] on button "Claim" at bounding box center [968, 372] width 118 height 37
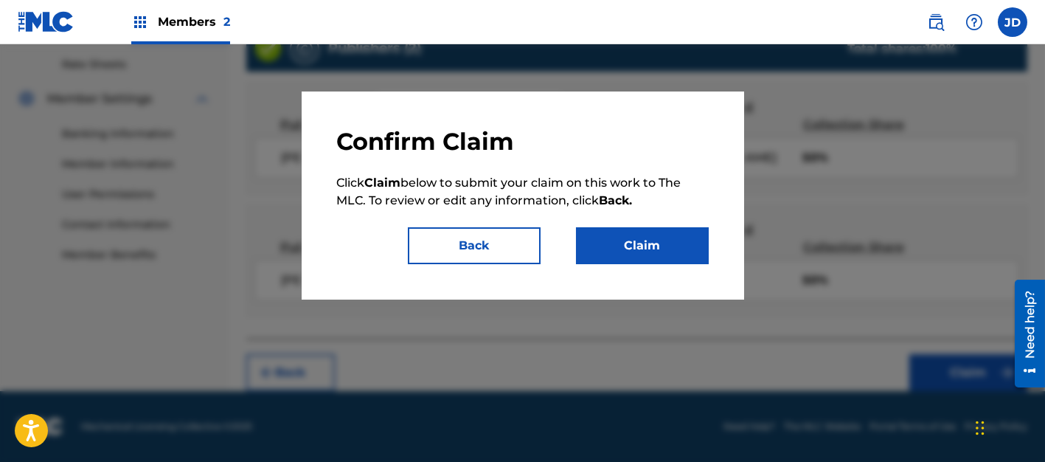
click at [633, 251] on button "Claim" at bounding box center [642, 245] width 133 height 37
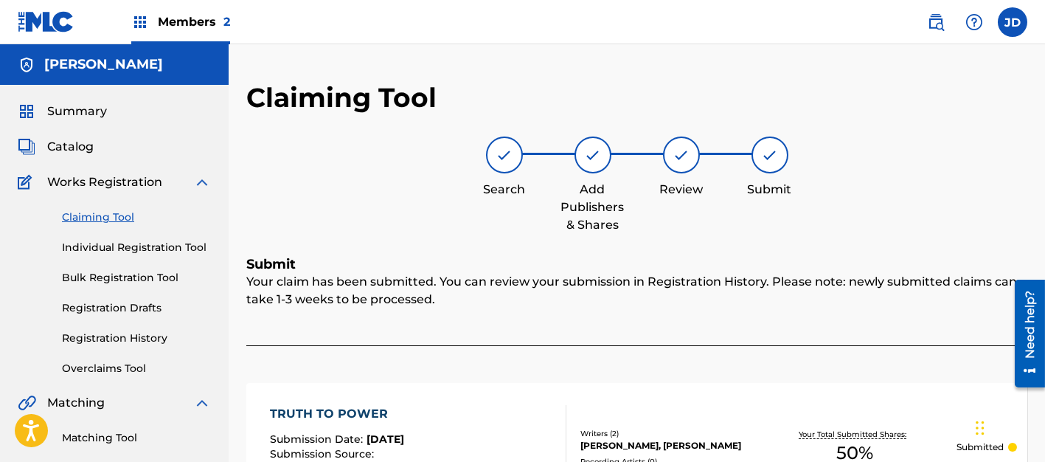
scroll to position [111, 0]
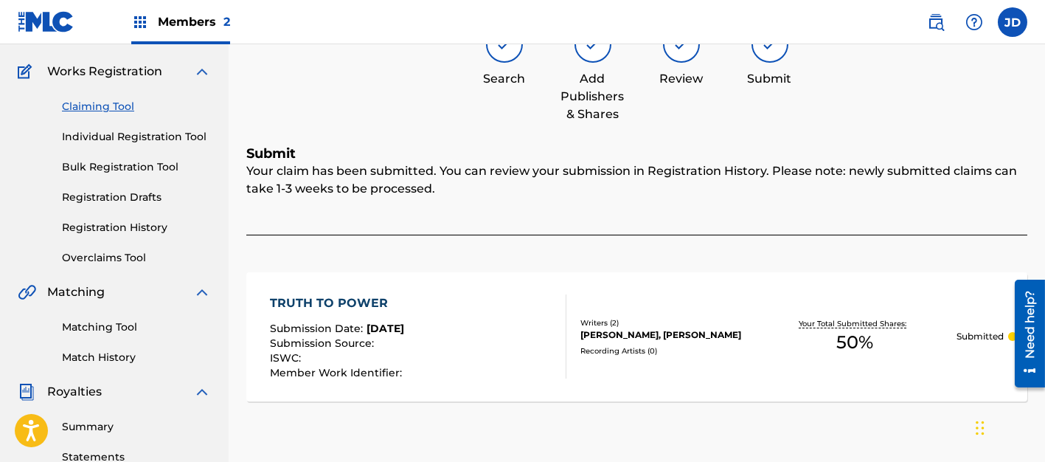
click at [121, 104] on link "Claiming Tool" at bounding box center [136, 106] width 149 height 15
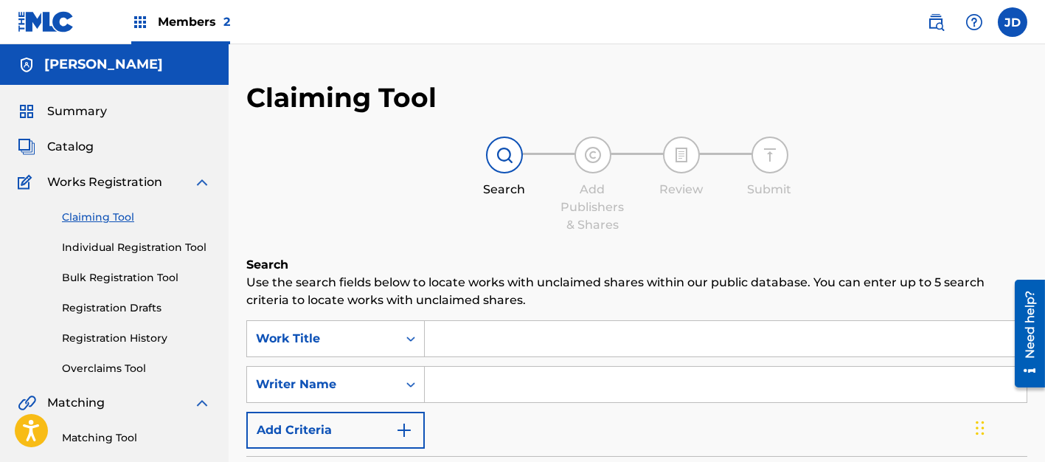
click at [583, 307] on input "Search Form" at bounding box center [726, 338] width 602 height 35
click at [601, 307] on input "Search Form" at bounding box center [726, 384] width 602 height 35
type input "[PERSON_NAME]"
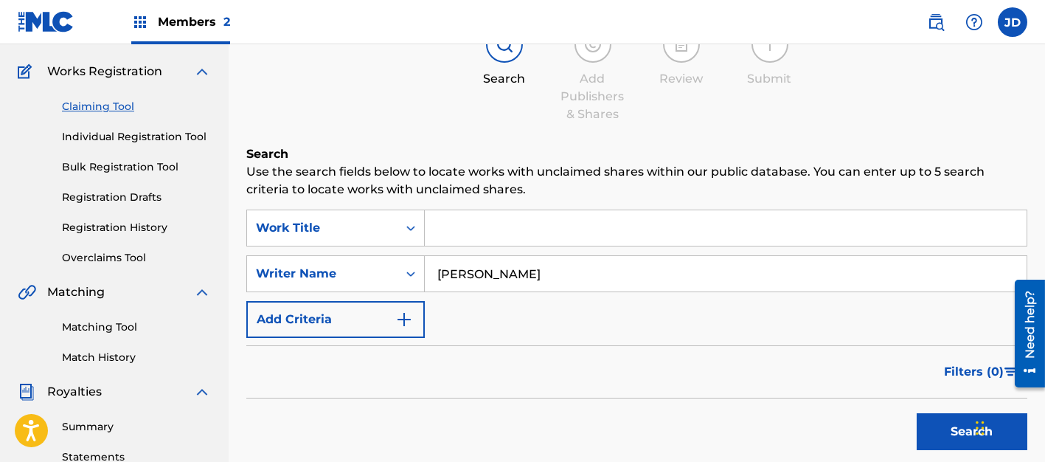
click at [694, 307] on button "Search" at bounding box center [972, 431] width 111 height 37
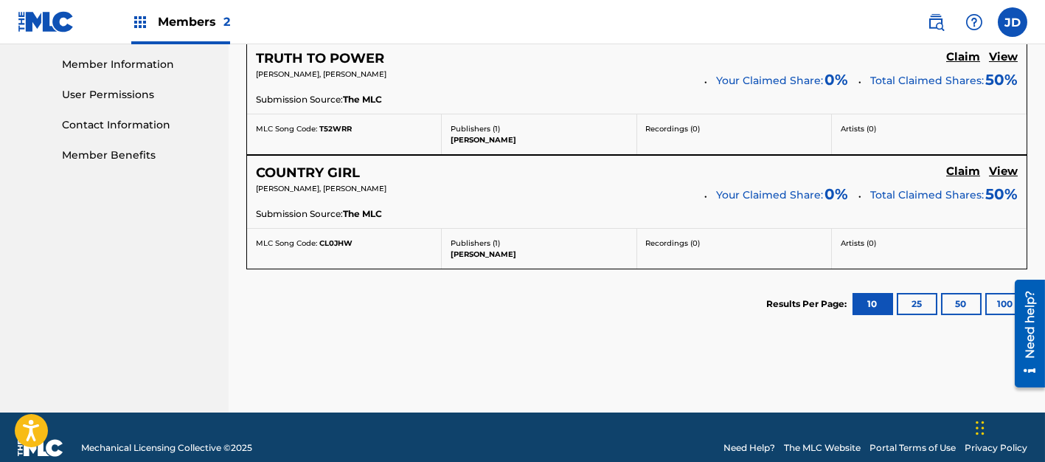
scroll to position [553, 0]
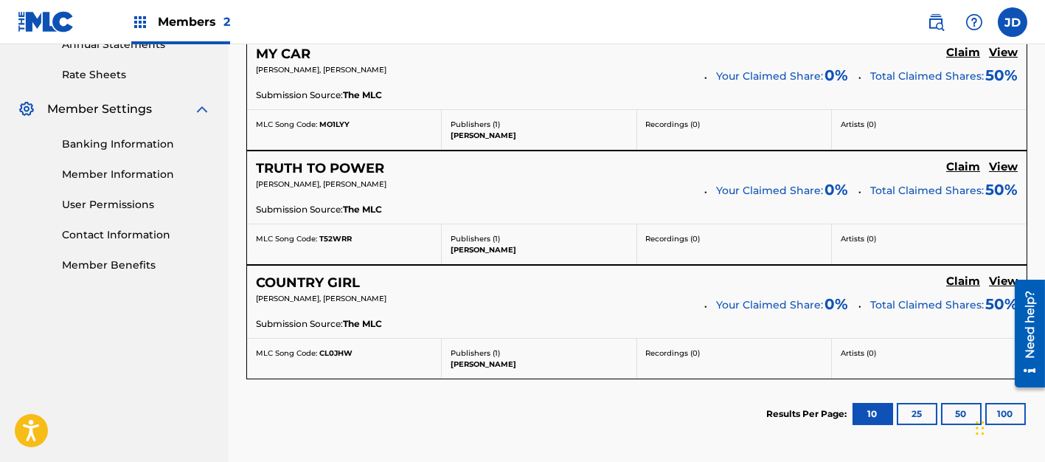
click at [694, 278] on h5 "Claim" at bounding box center [963, 281] width 34 height 14
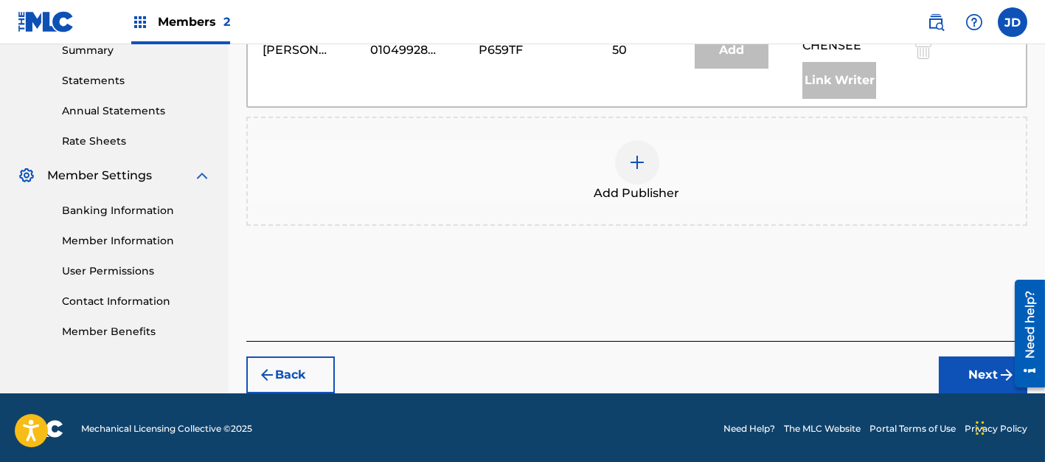
scroll to position [266, 0]
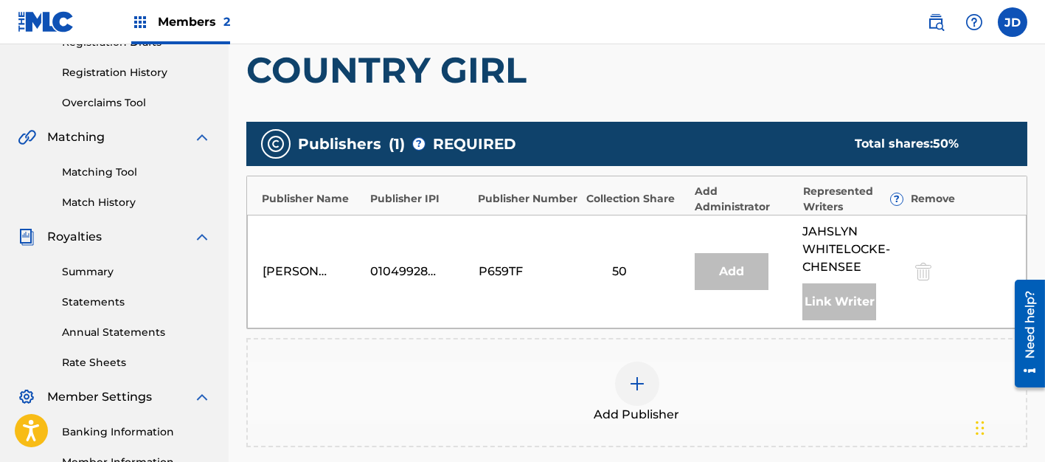
click at [636, 307] on img at bounding box center [637, 384] width 18 height 18
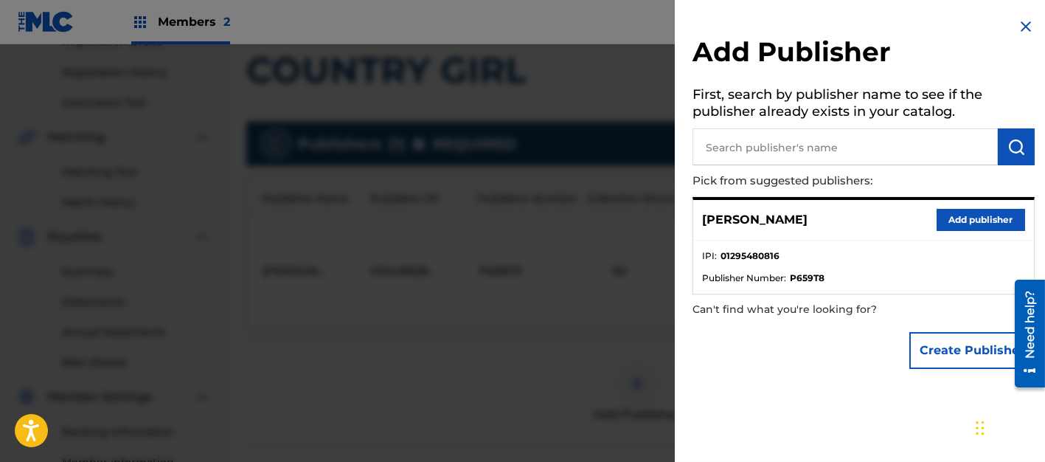
click at [694, 218] on div "[PERSON_NAME] Add publisher" at bounding box center [863, 220] width 341 height 41
click at [694, 218] on button "Add publisher" at bounding box center [981, 220] width 89 height 22
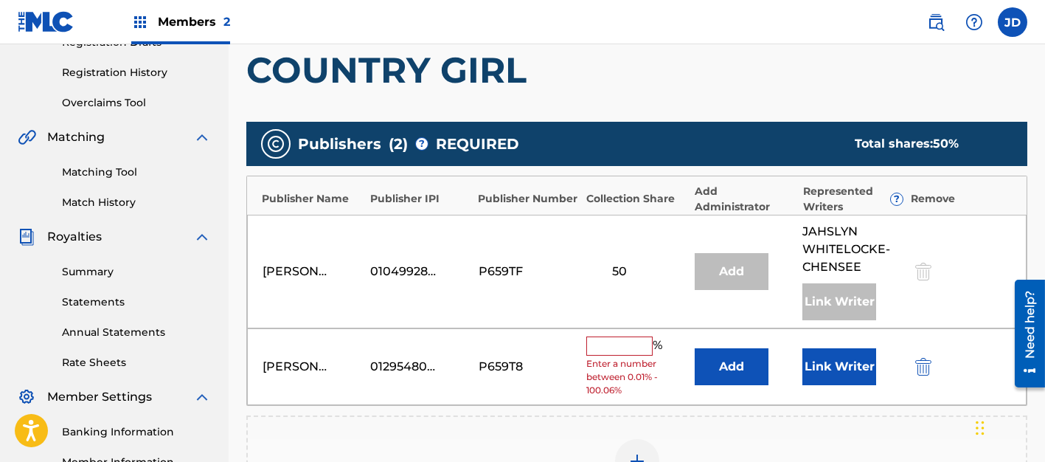
click at [641, 307] on input "text" at bounding box center [619, 345] width 66 height 19
type input "50"
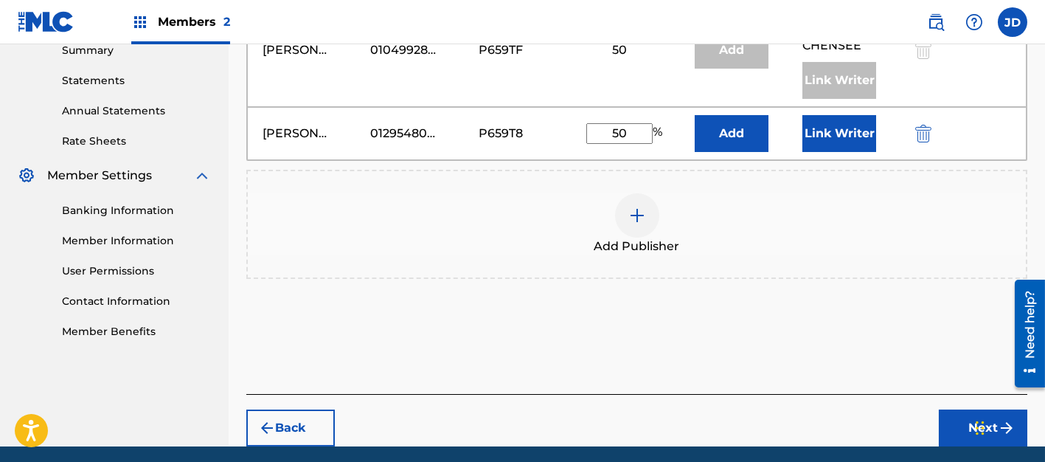
click at [694, 307] on button "Next" at bounding box center [983, 427] width 89 height 37
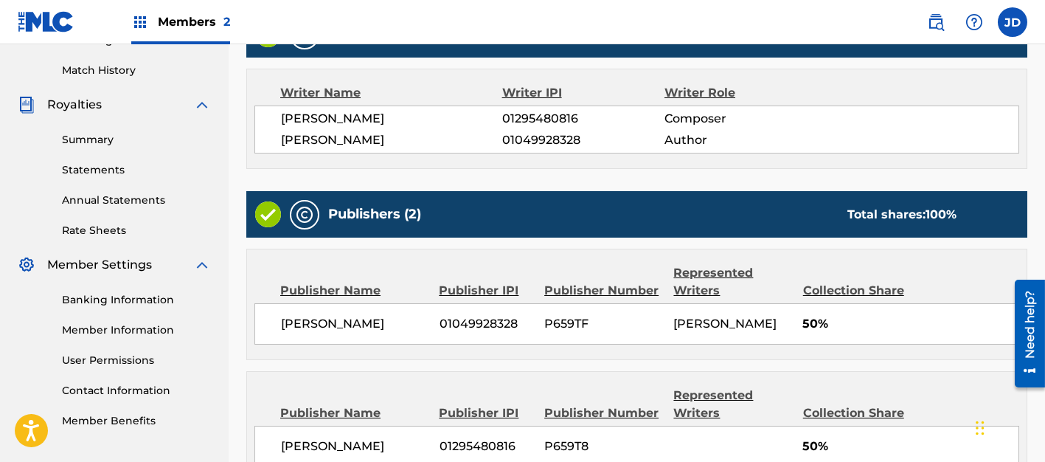
scroll to position [596, 0]
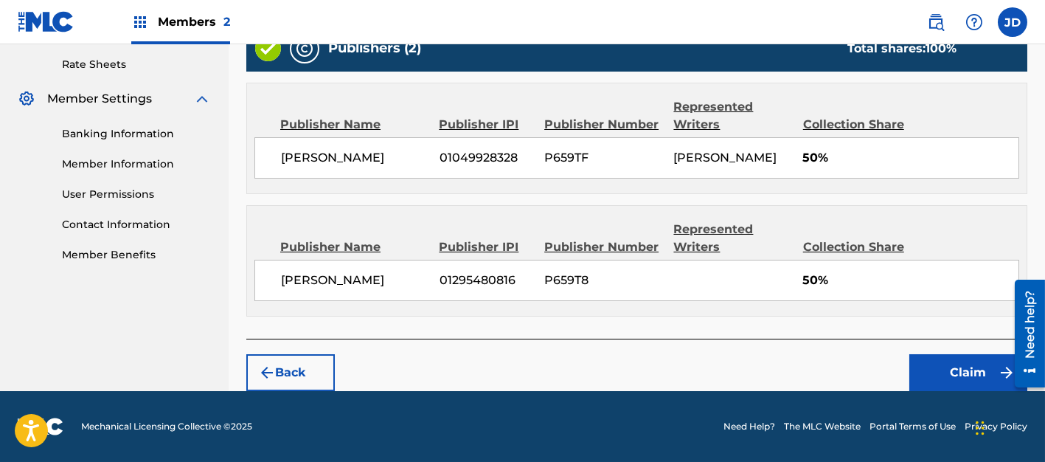
click at [694, 307] on button "Claim" at bounding box center [968, 372] width 118 height 37
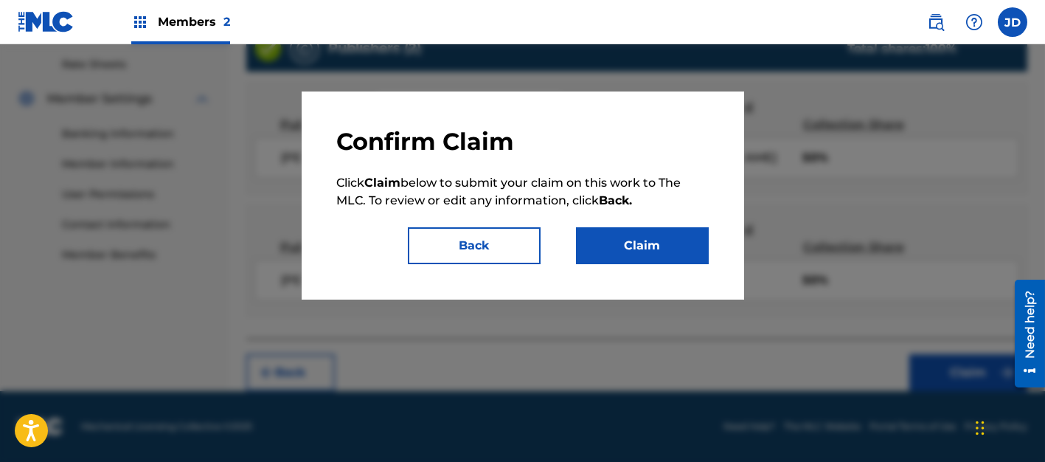
click at [631, 246] on button "Claim" at bounding box center [642, 245] width 133 height 37
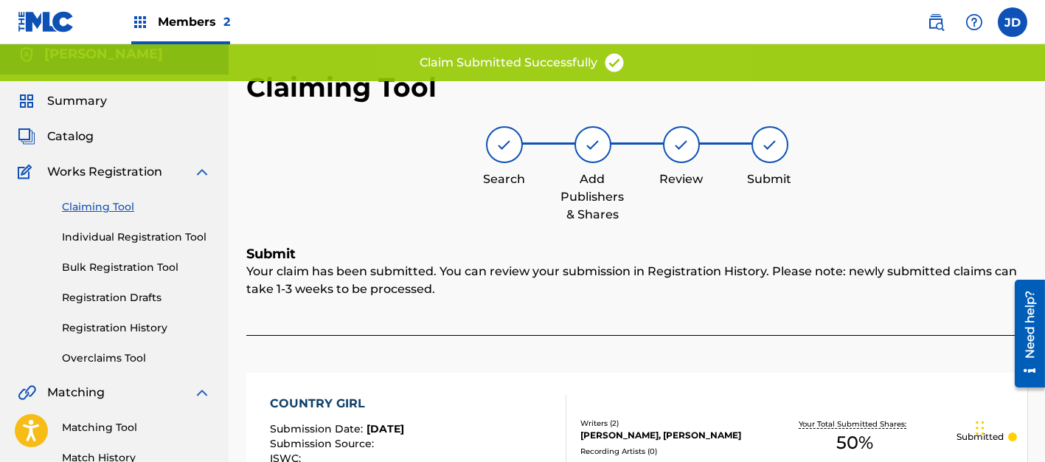
scroll to position [0, 0]
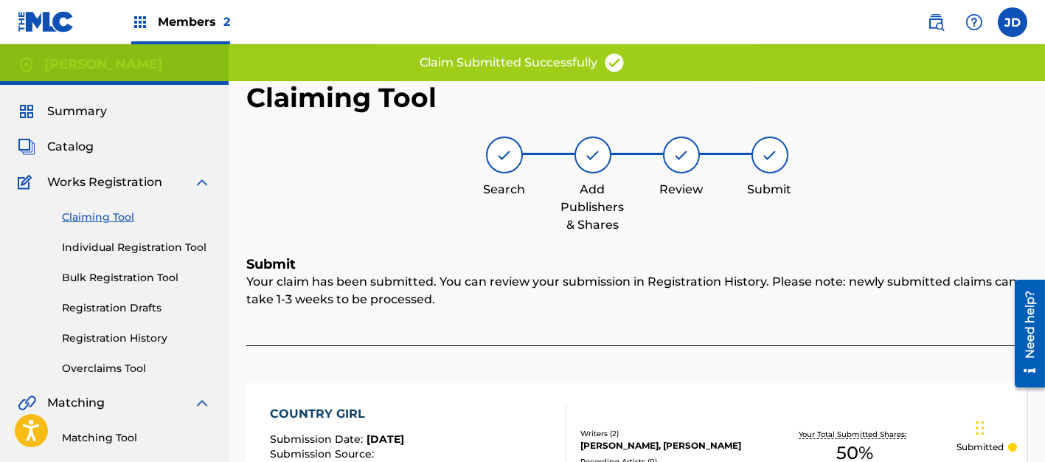
click at [114, 218] on link "Claiming Tool" at bounding box center [136, 216] width 149 height 15
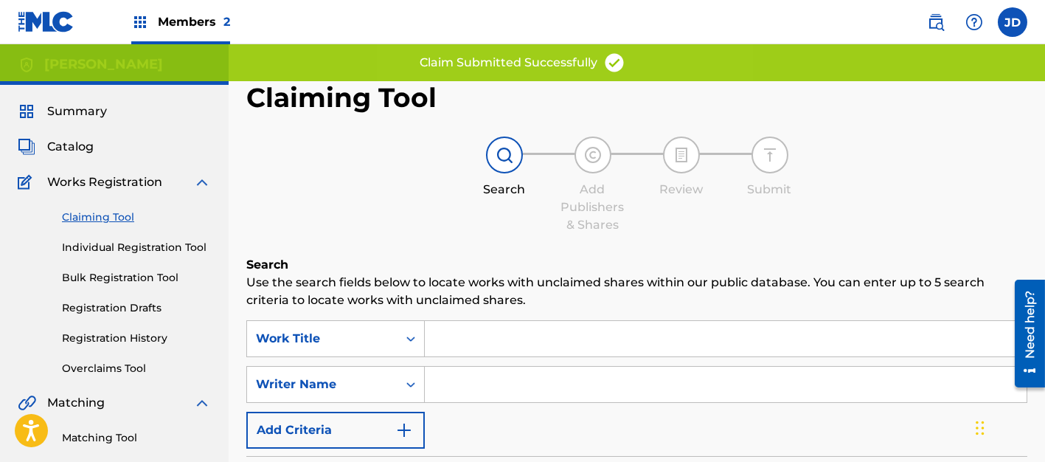
scroll to position [111, 0]
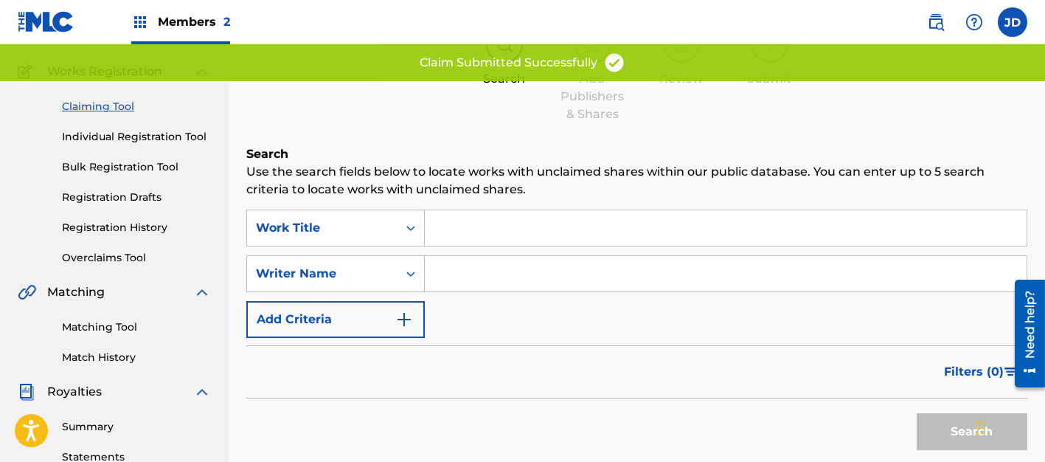
click at [461, 269] on input "Search Form" at bounding box center [726, 273] width 602 height 35
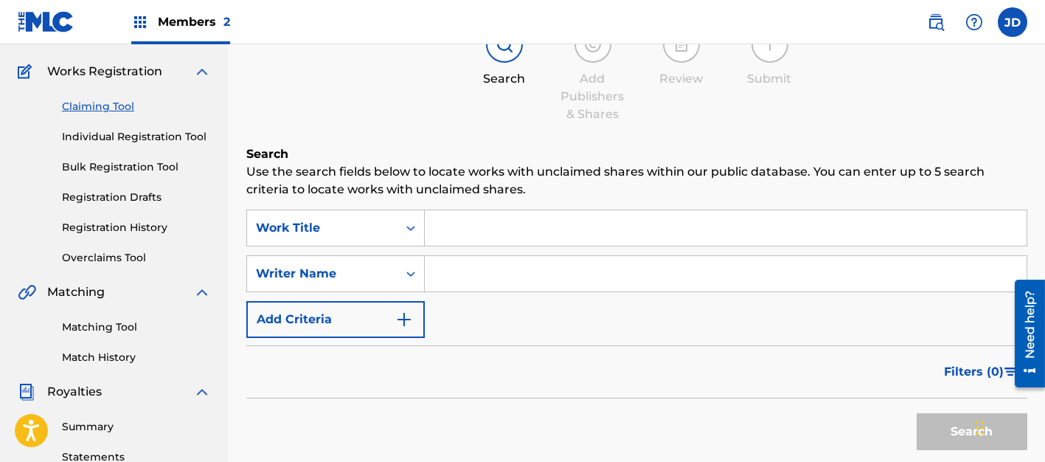
type input "[PERSON_NAME]"
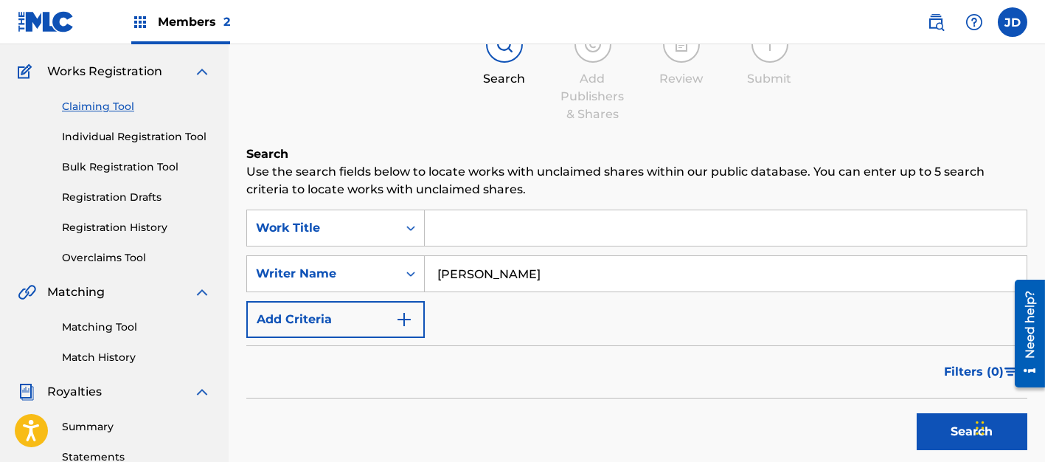
click at [694, 307] on button "Search" at bounding box center [972, 431] width 111 height 37
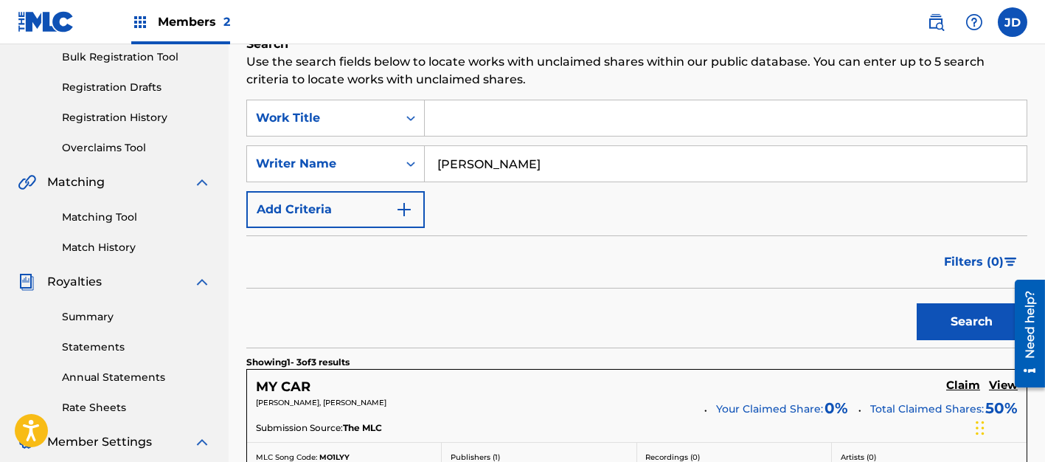
scroll to position [442, 0]
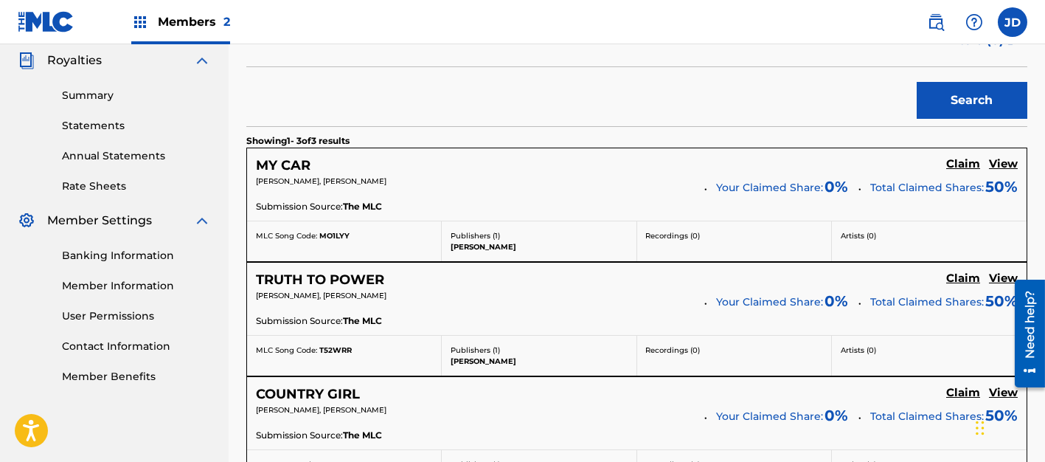
click at [694, 159] on h5 "Claim" at bounding box center [963, 164] width 34 height 14
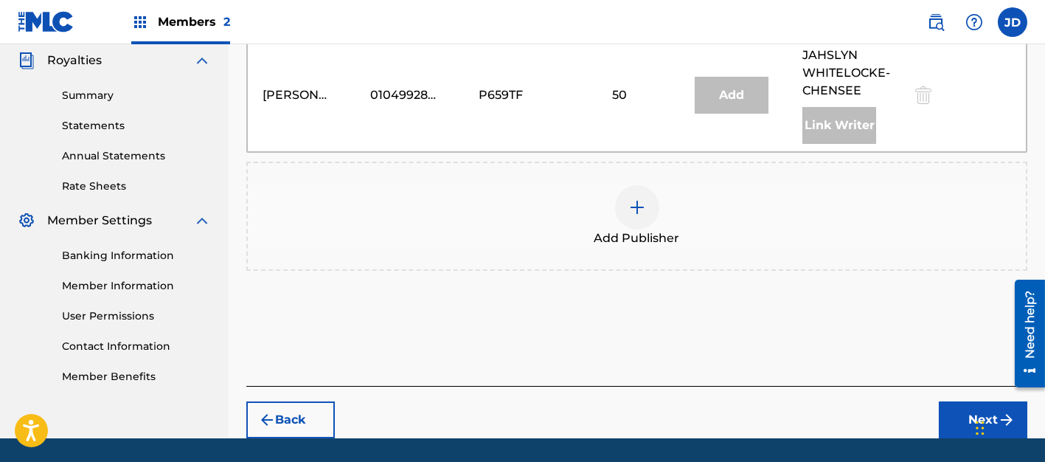
click at [626, 201] on div at bounding box center [637, 207] width 44 height 44
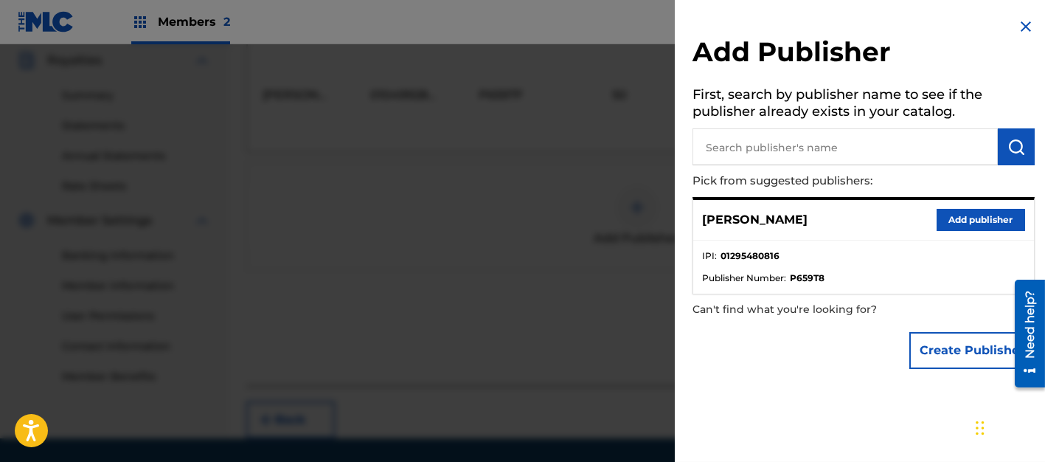
click at [694, 216] on button "Add publisher" at bounding box center [981, 220] width 89 height 22
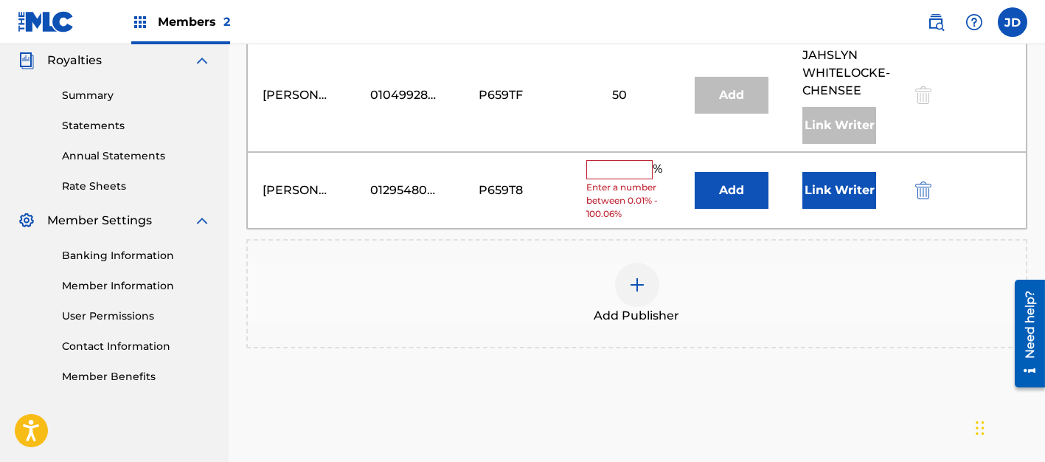
click at [630, 167] on input "text" at bounding box center [619, 169] width 66 height 19
type input "50"
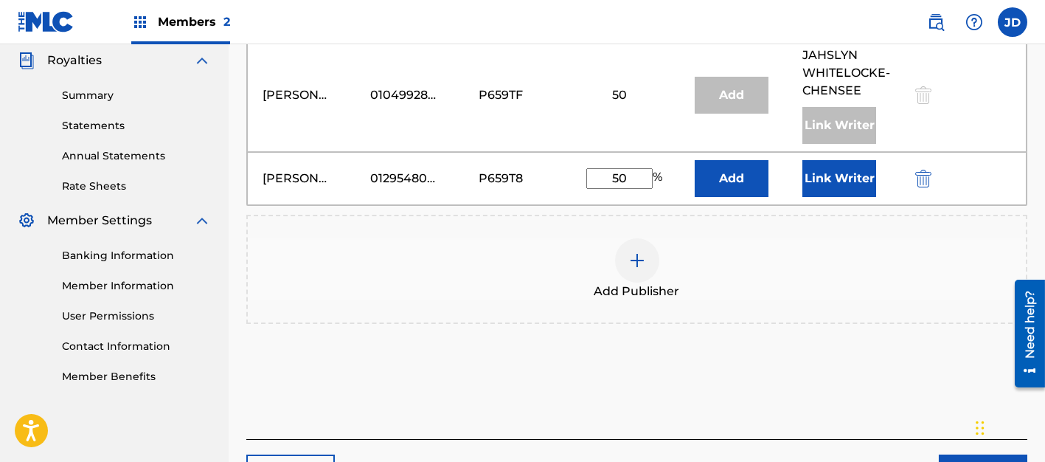
click at [694, 182] on button "Add" at bounding box center [732, 178] width 74 height 37
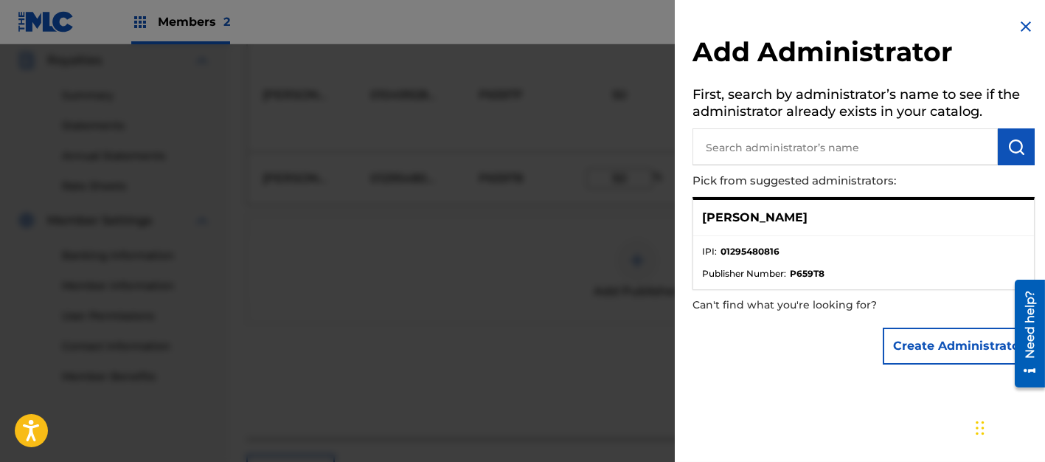
scroll to position [539, 0]
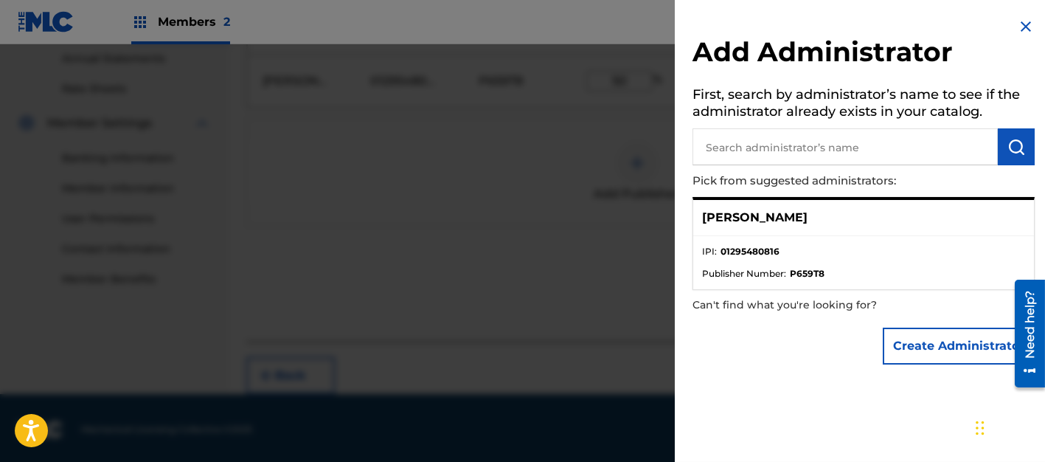
click at [510, 233] on div at bounding box center [522, 275] width 1045 height 462
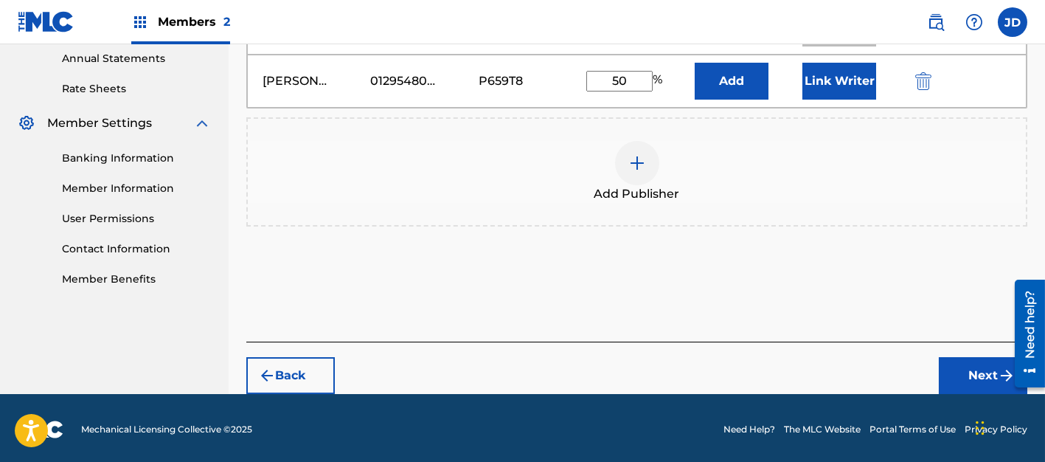
scroll to position [318, 0]
click at [694, 307] on button "Next" at bounding box center [983, 375] width 89 height 37
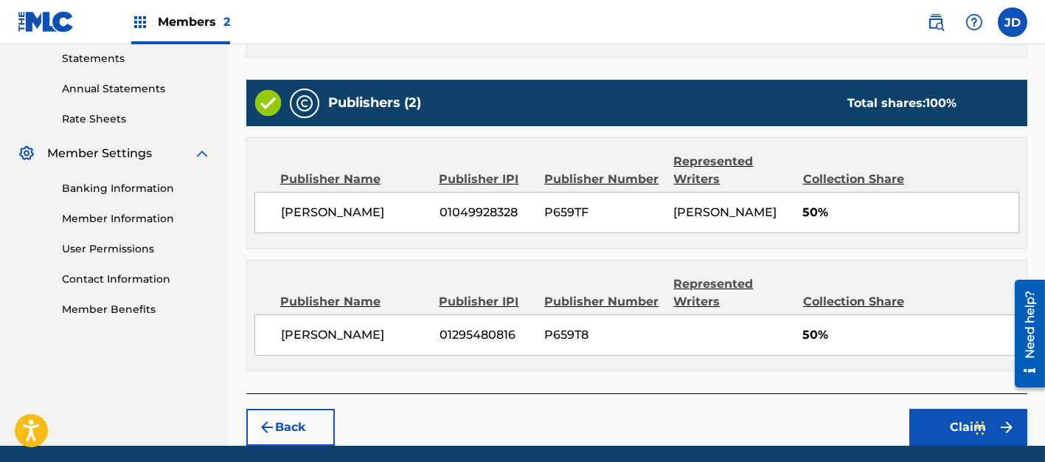
scroll to position [596, 0]
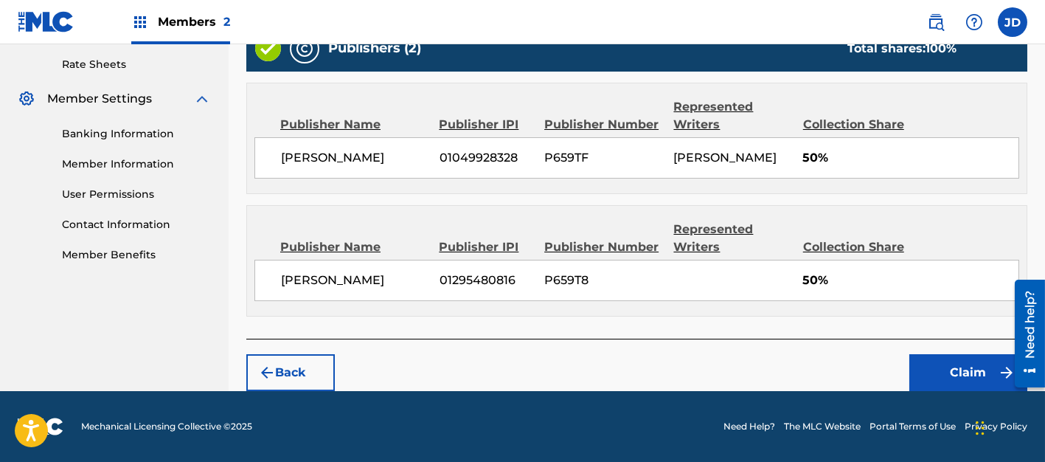
click at [694, 307] on button "Claim" at bounding box center [968, 372] width 118 height 37
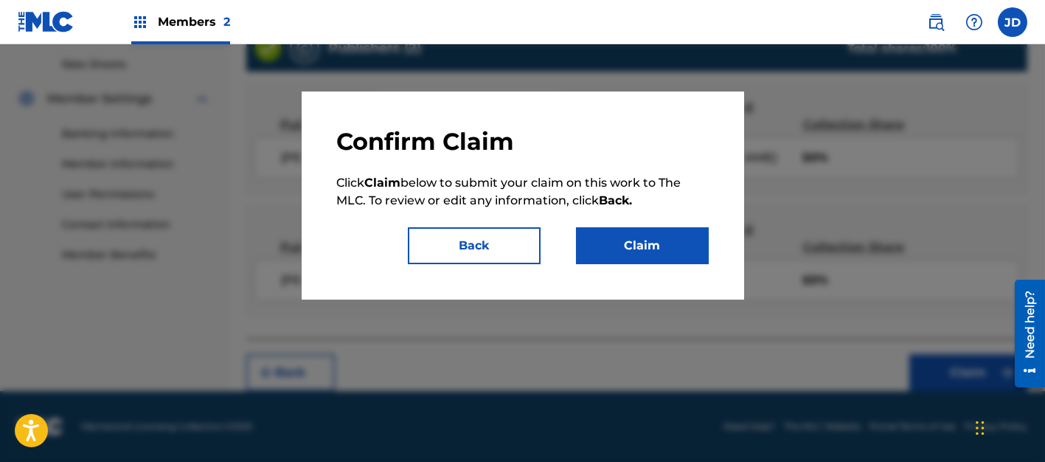
click at [653, 246] on button "Claim" at bounding box center [642, 245] width 133 height 37
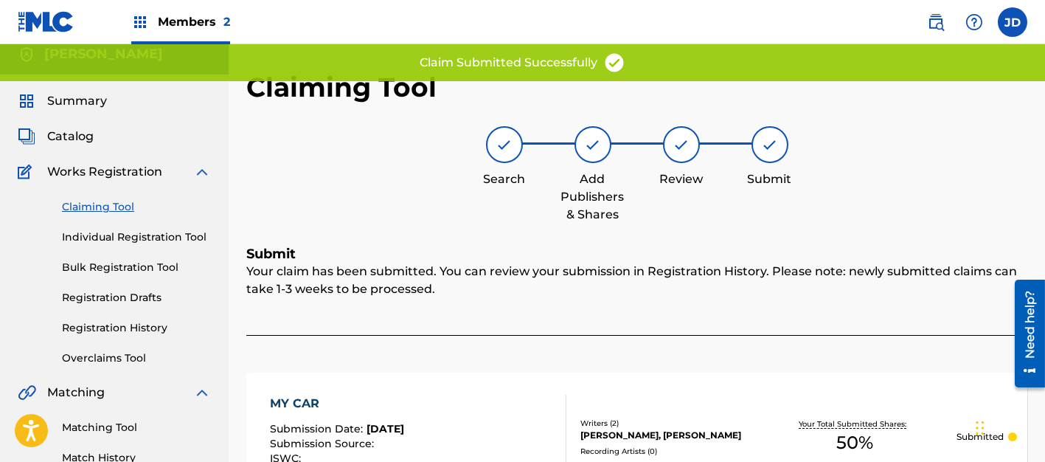
scroll to position [0, 0]
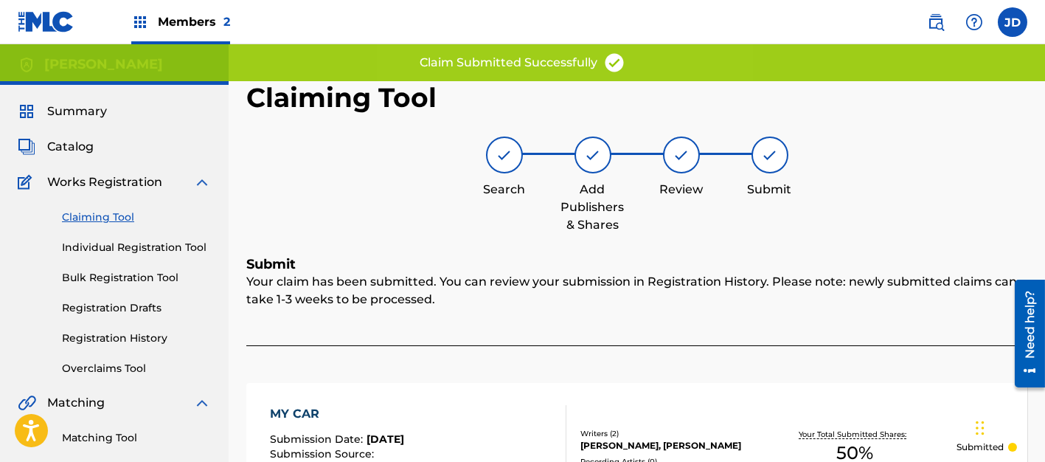
click at [74, 144] on span "Catalog" at bounding box center [70, 147] width 46 height 18
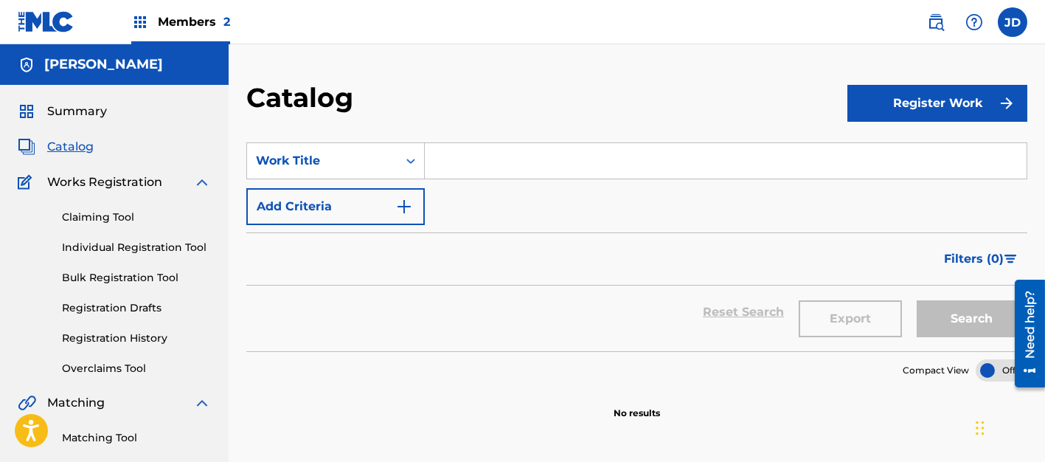
click at [156, 307] on link "Registration History" at bounding box center [136, 337] width 149 height 15
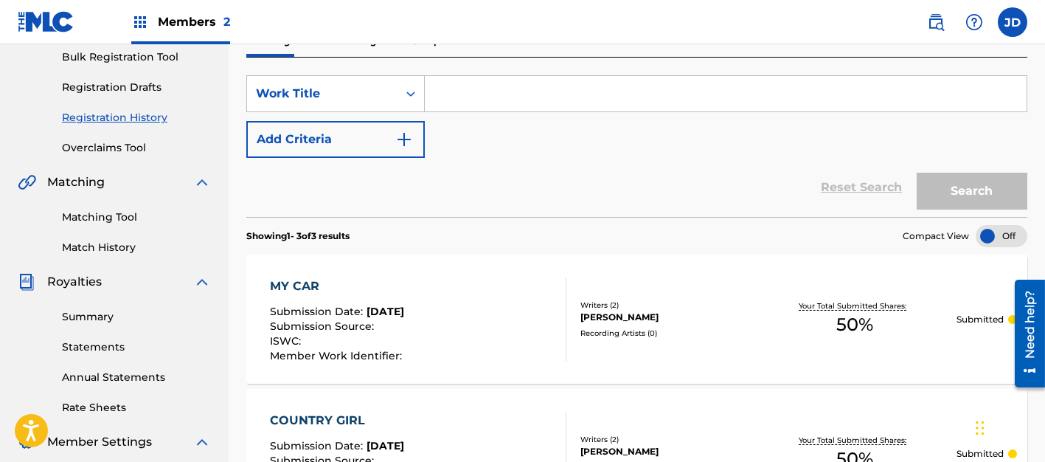
scroll to position [111, 0]
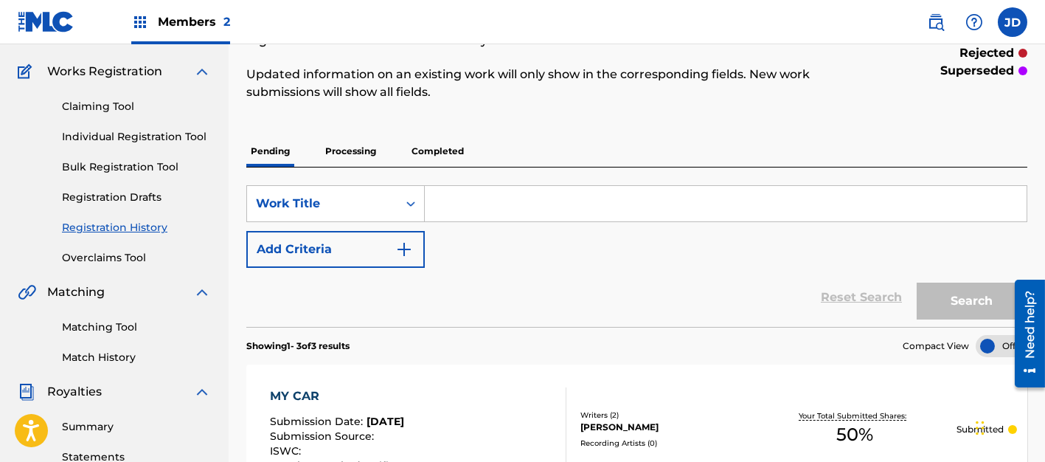
click at [131, 307] on link "Matching Tool" at bounding box center [136, 326] width 149 height 15
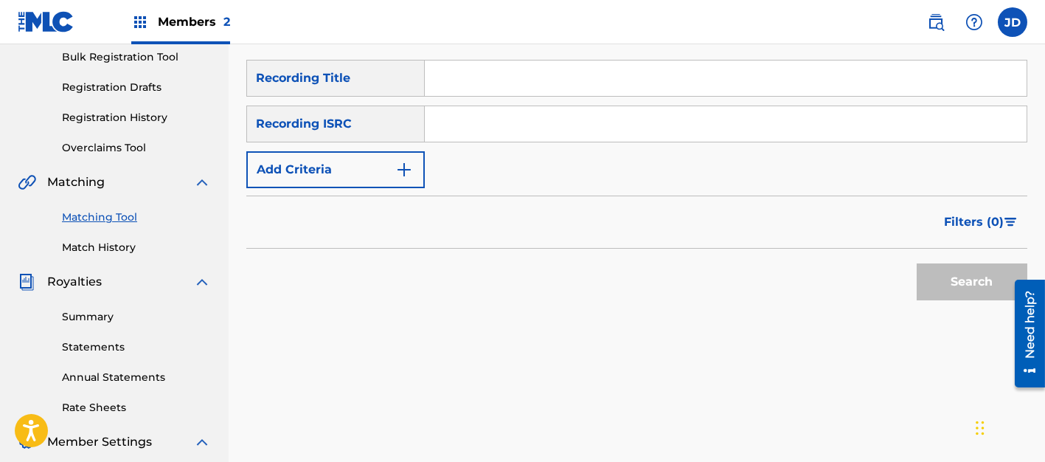
scroll to position [111, 0]
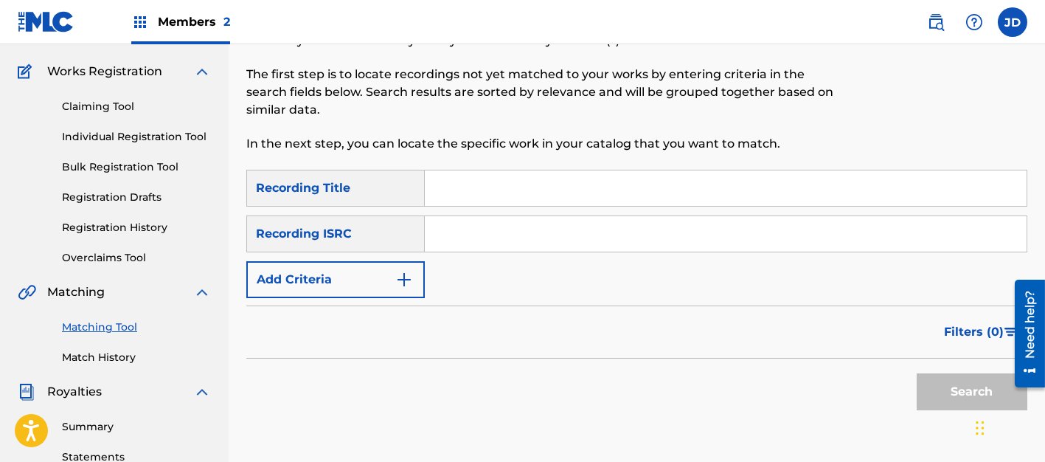
click at [469, 203] on input "Search Form" at bounding box center [726, 187] width 602 height 35
click at [483, 285] on div "SearchWithCriteriabecda78c-f838-4cd0-a504-f0b896d57fb8 Recording Title SearchWi…" at bounding box center [636, 234] width 781 height 128
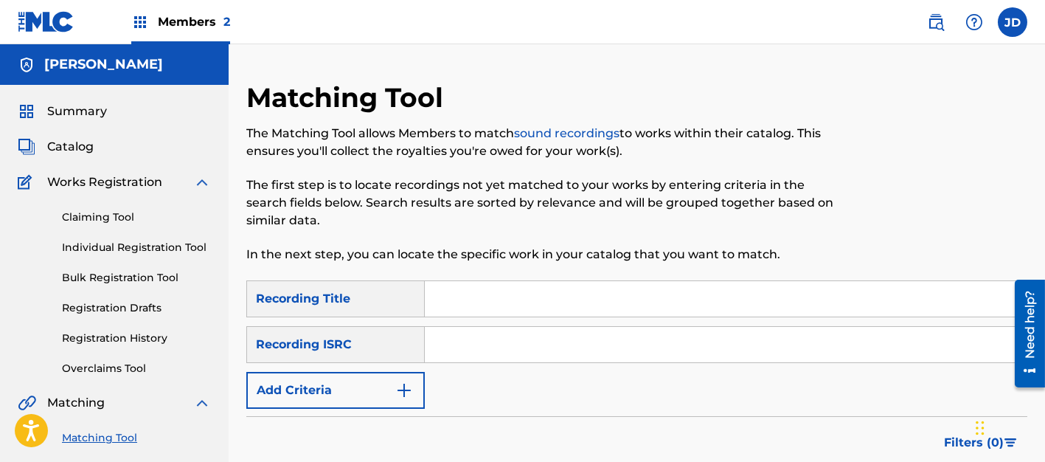
click at [74, 149] on span "Catalog" at bounding box center [70, 147] width 46 height 18
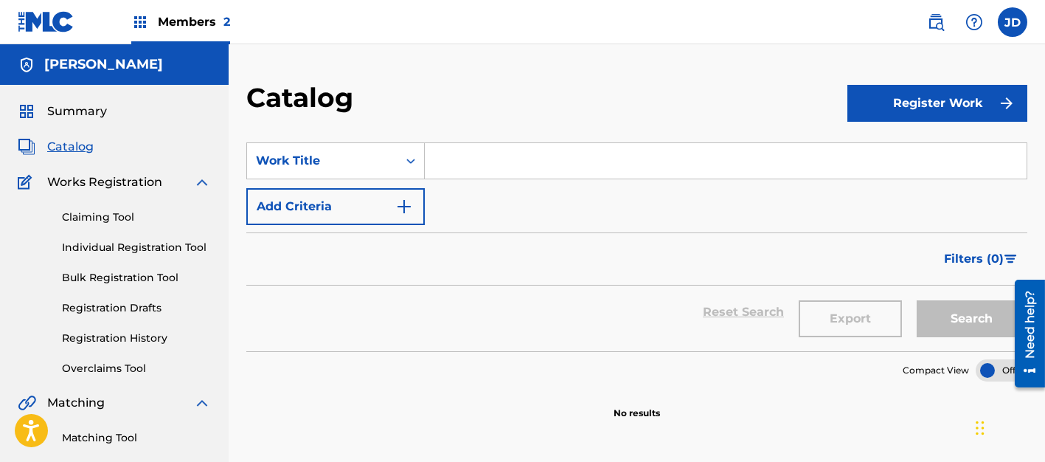
click at [119, 307] on link "Registration History" at bounding box center [136, 337] width 149 height 15
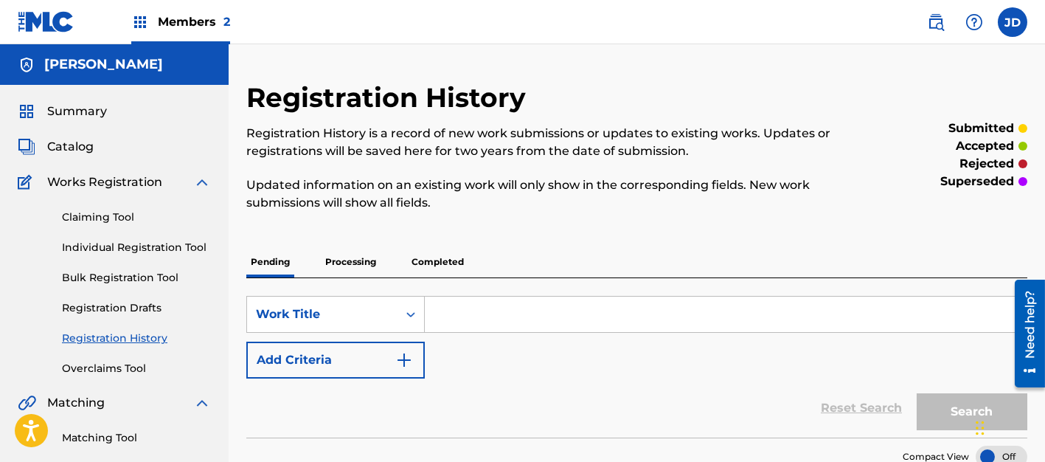
click at [341, 260] on p "Processing" at bounding box center [351, 261] width 60 height 31
click at [440, 251] on p "Completed" at bounding box center [437, 261] width 61 height 31
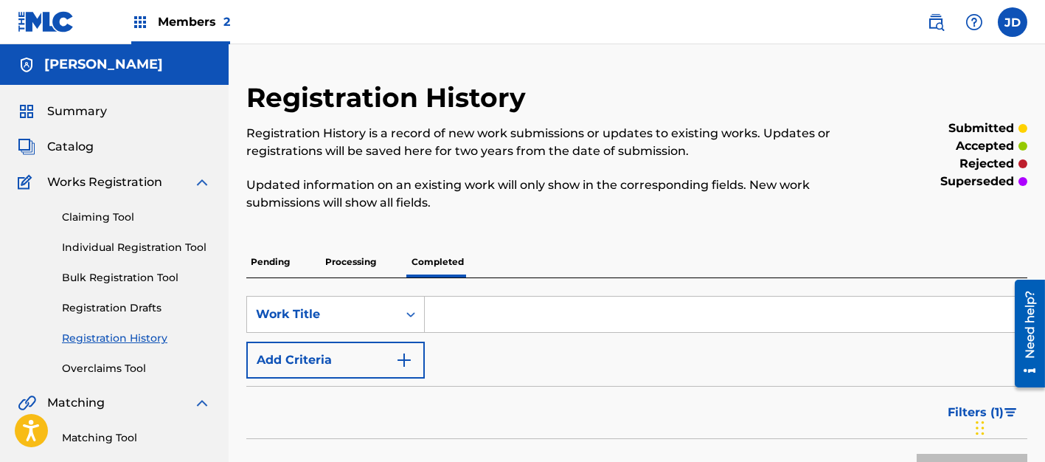
click at [291, 257] on p "Pending" at bounding box center [270, 261] width 48 height 31
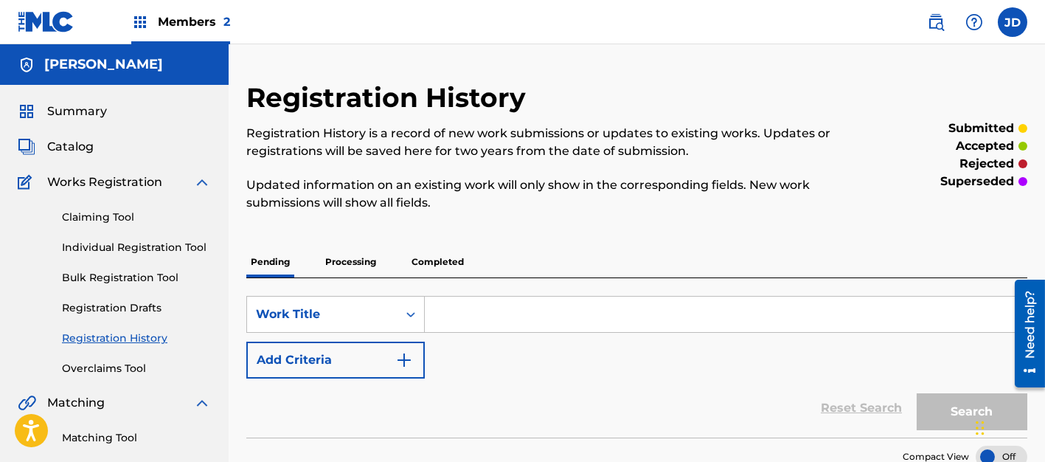
click at [145, 307] on link "Registration History" at bounding box center [136, 337] width 149 height 15
click at [94, 151] on div "Catalog" at bounding box center [114, 147] width 193 height 18
click at [79, 142] on span "Catalog" at bounding box center [70, 147] width 46 height 18
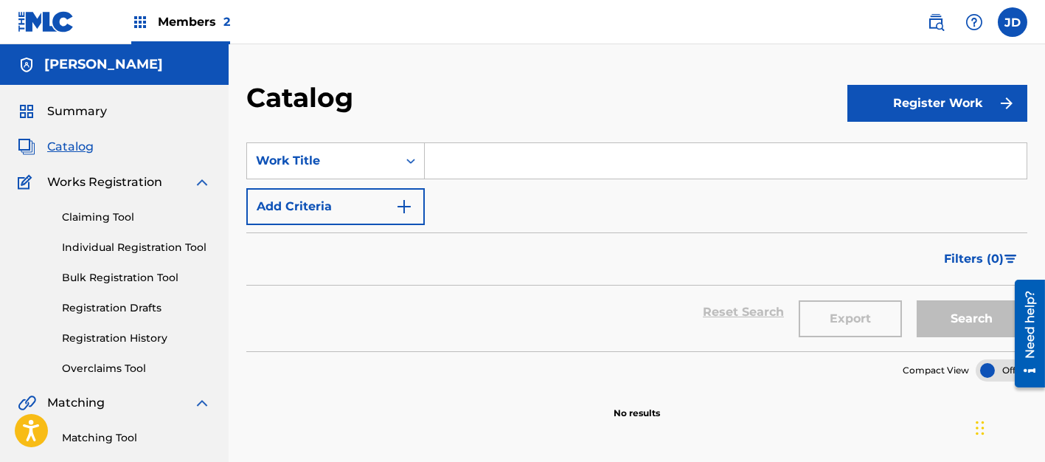
click at [99, 307] on link "Registration History" at bounding box center [136, 337] width 149 height 15
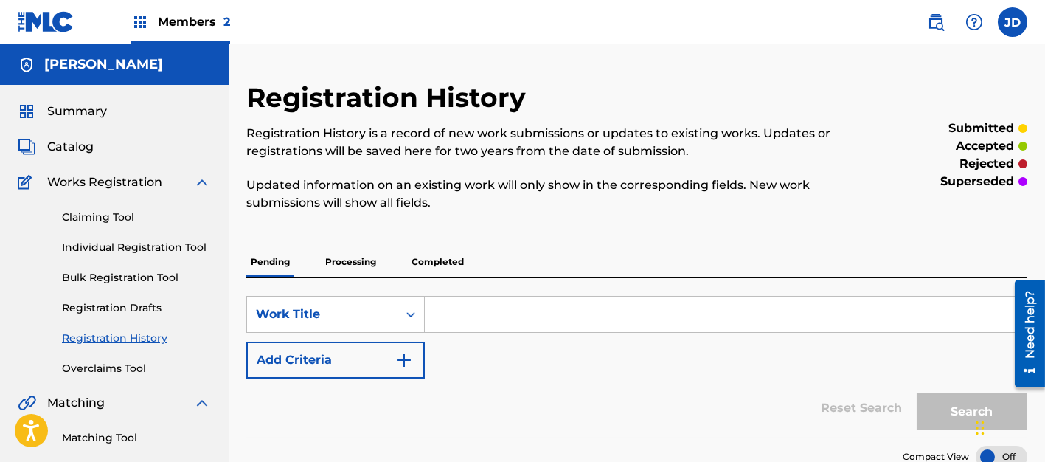
scroll to position [111, 0]
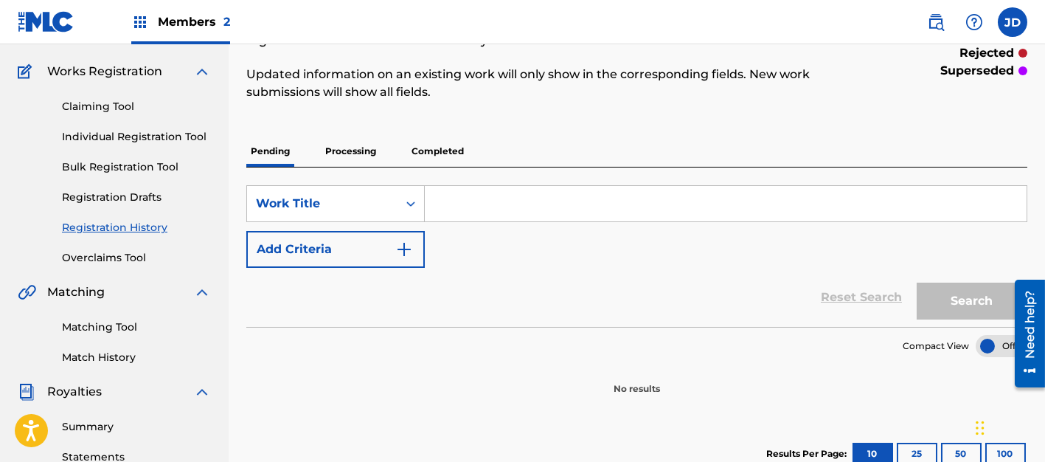
click at [114, 307] on link "Match History" at bounding box center [136, 357] width 149 height 15
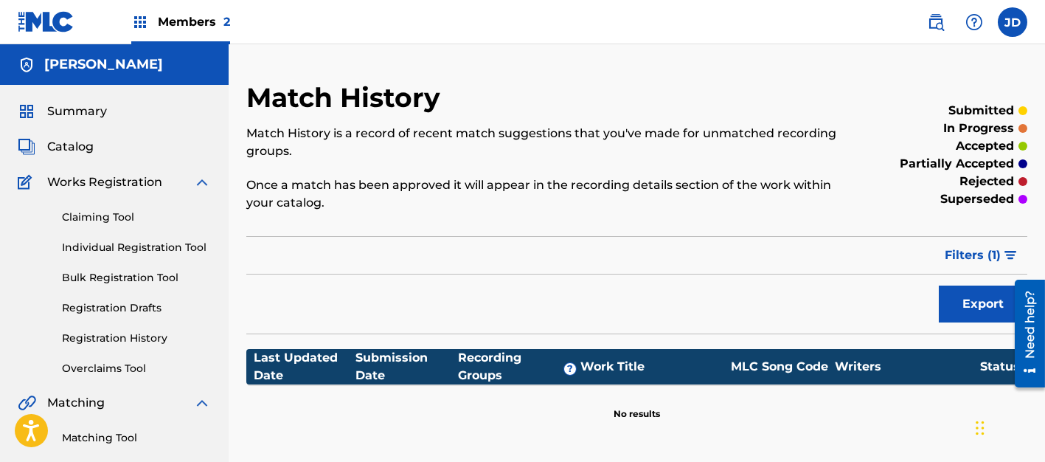
click at [92, 307] on link "Registration History" at bounding box center [136, 337] width 149 height 15
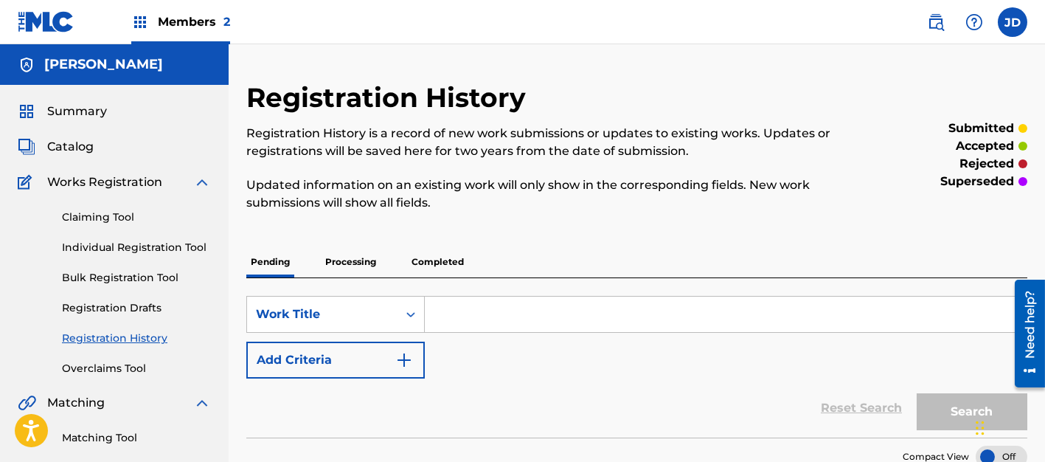
click at [339, 263] on p "Processing" at bounding box center [351, 261] width 60 height 31
click at [431, 257] on p "Completed" at bounding box center [437, 261] width 61 height 31
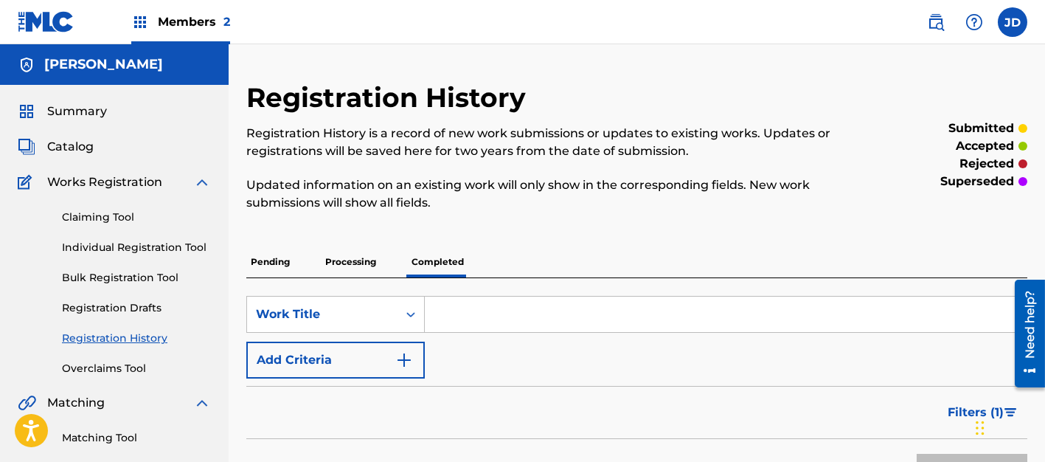
scroll to position [111, 0]
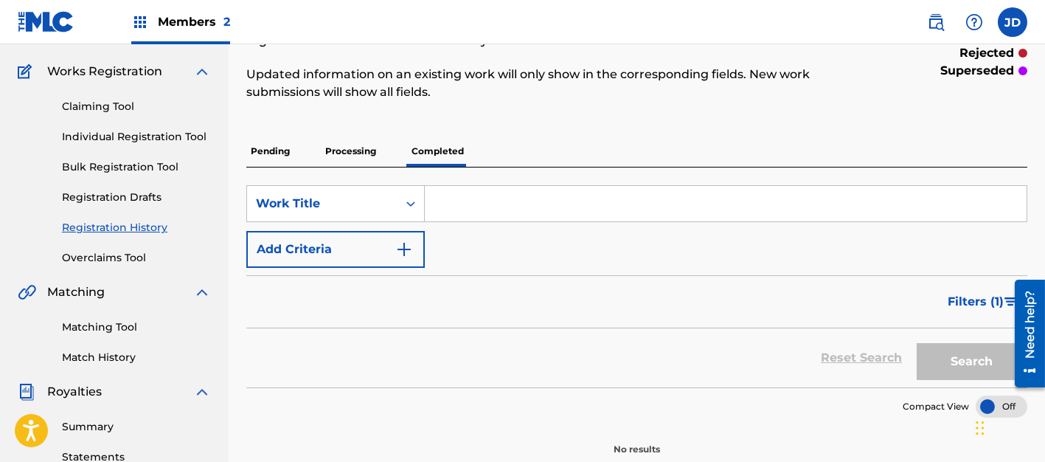
click at [240, 162] on div "Registration History Registration History is a record of new work submissions o…" at bounding box center [637, 351] width 816 height 763
click at [259, 154] on p "Pending" at bounding box center [270, 151] width 48 height 31
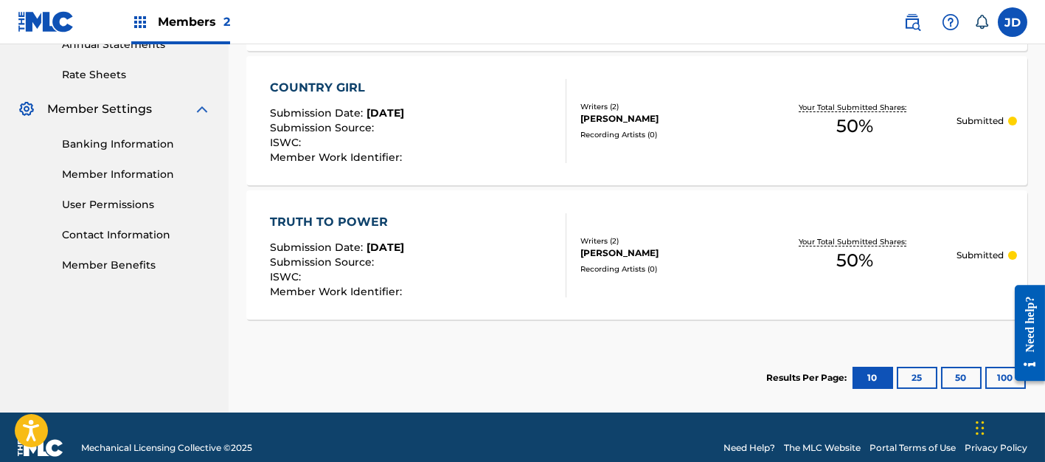
scroll to position [442, 0]
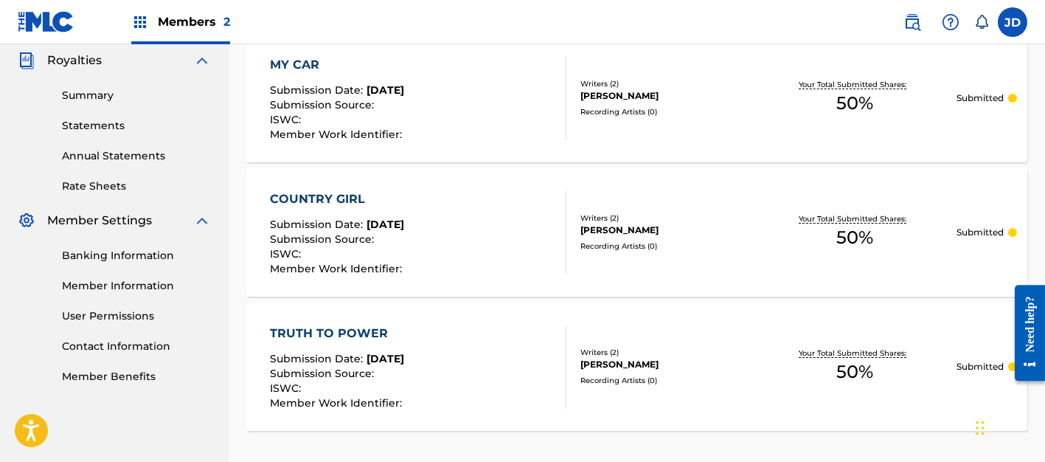
click at [332, 367] on span "Submission Source :" at bounding box center [324, 373] width 108 height 13
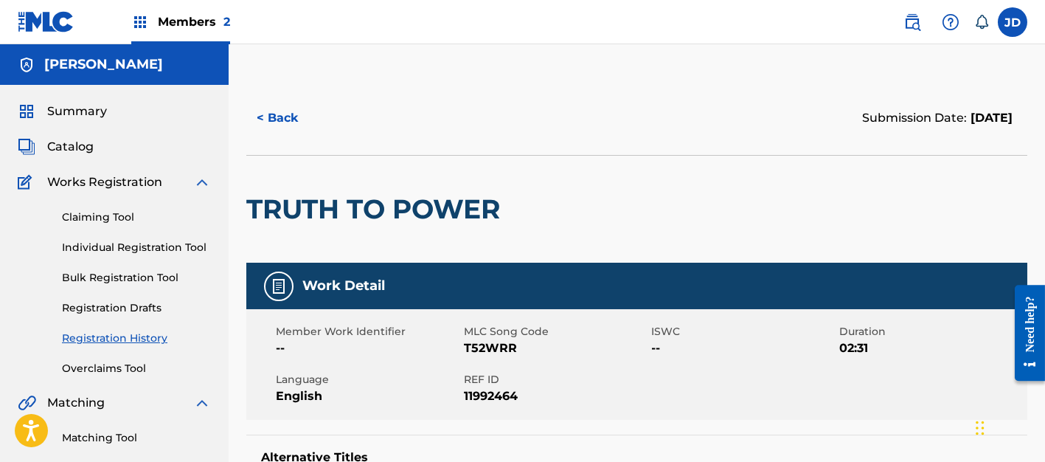
click at [76, 150] on span "Catalog" at bounding box center [70, 147] width 46 height 18
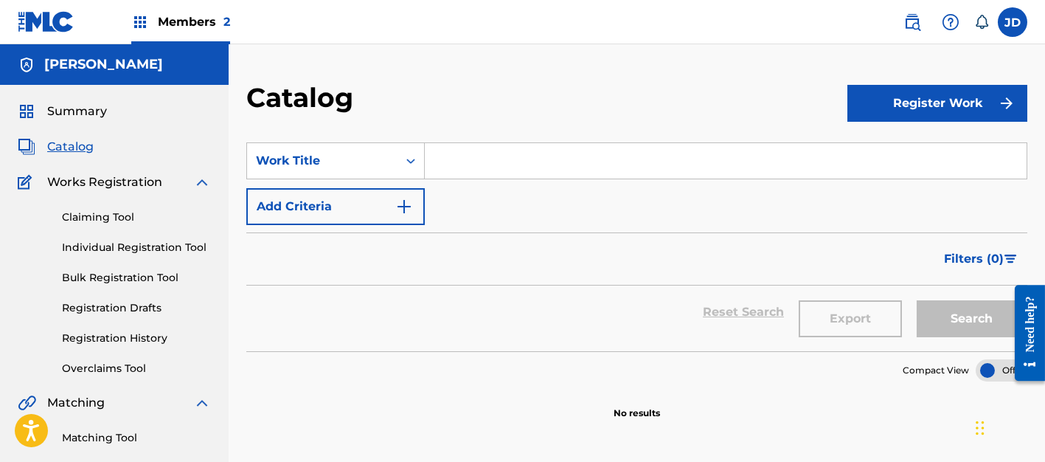
click at [75, 107] on span "Summary" at bounding box center [77, 112] width 60 height 18
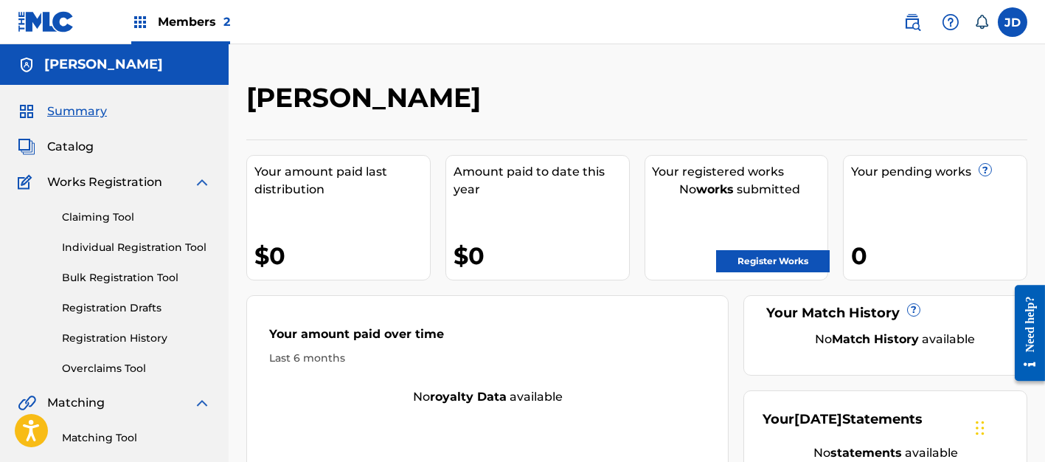
click at [69, 144] on span "Catalog" at bounding box center [70, 147] width 46 height 18
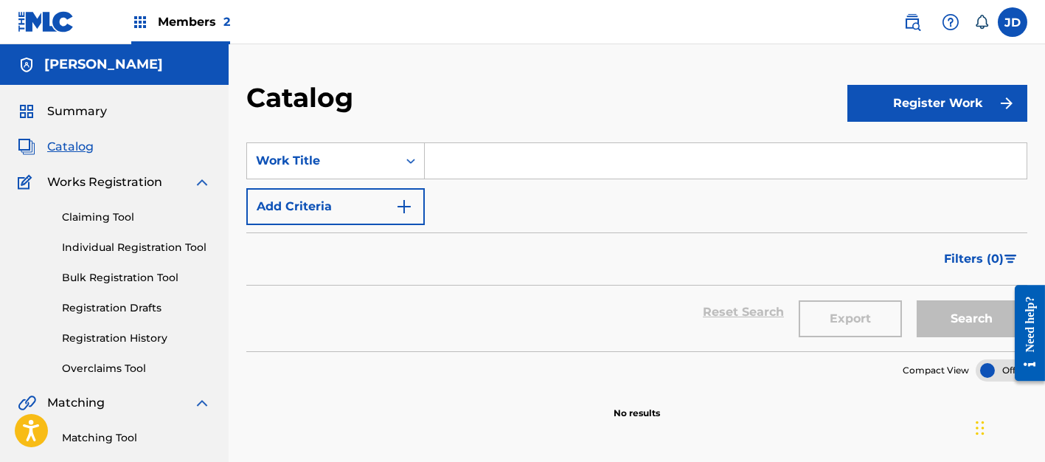
scroll to position [111, 0]
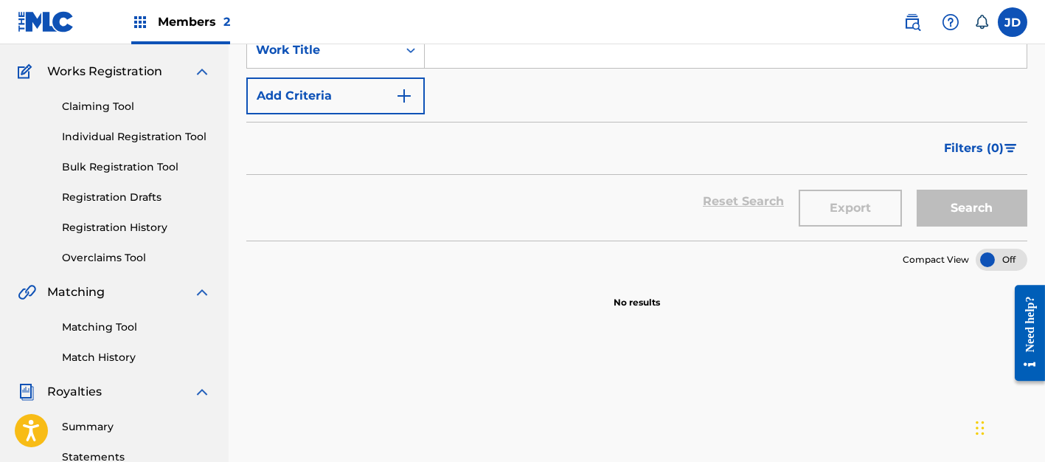
click at [115, 330] on link "Matching Tool" at bounding box center [136, 326] width 149 height 15
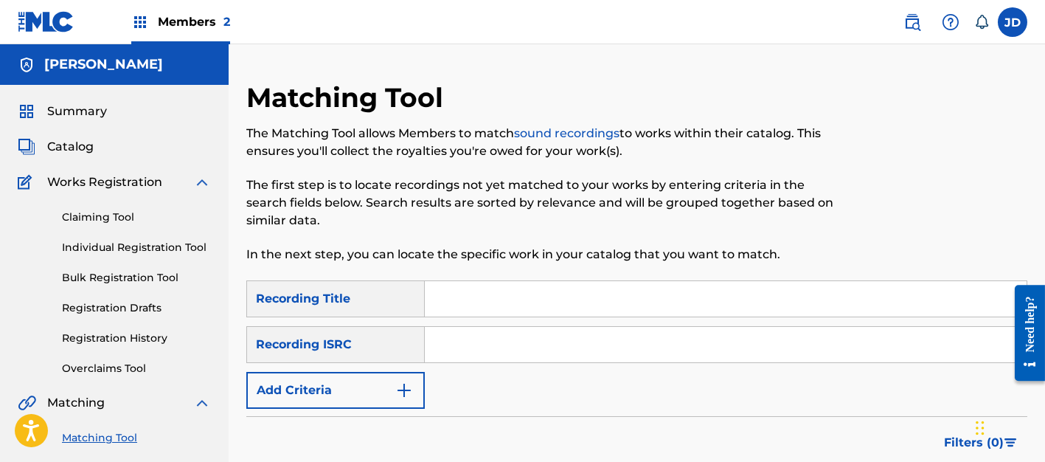
click at [468, 342] on input "Search Form" at bounding box center [726, 344] width 602 height 35
